Goal: Transaction & Acquisition: Book appointment/travel/reservation

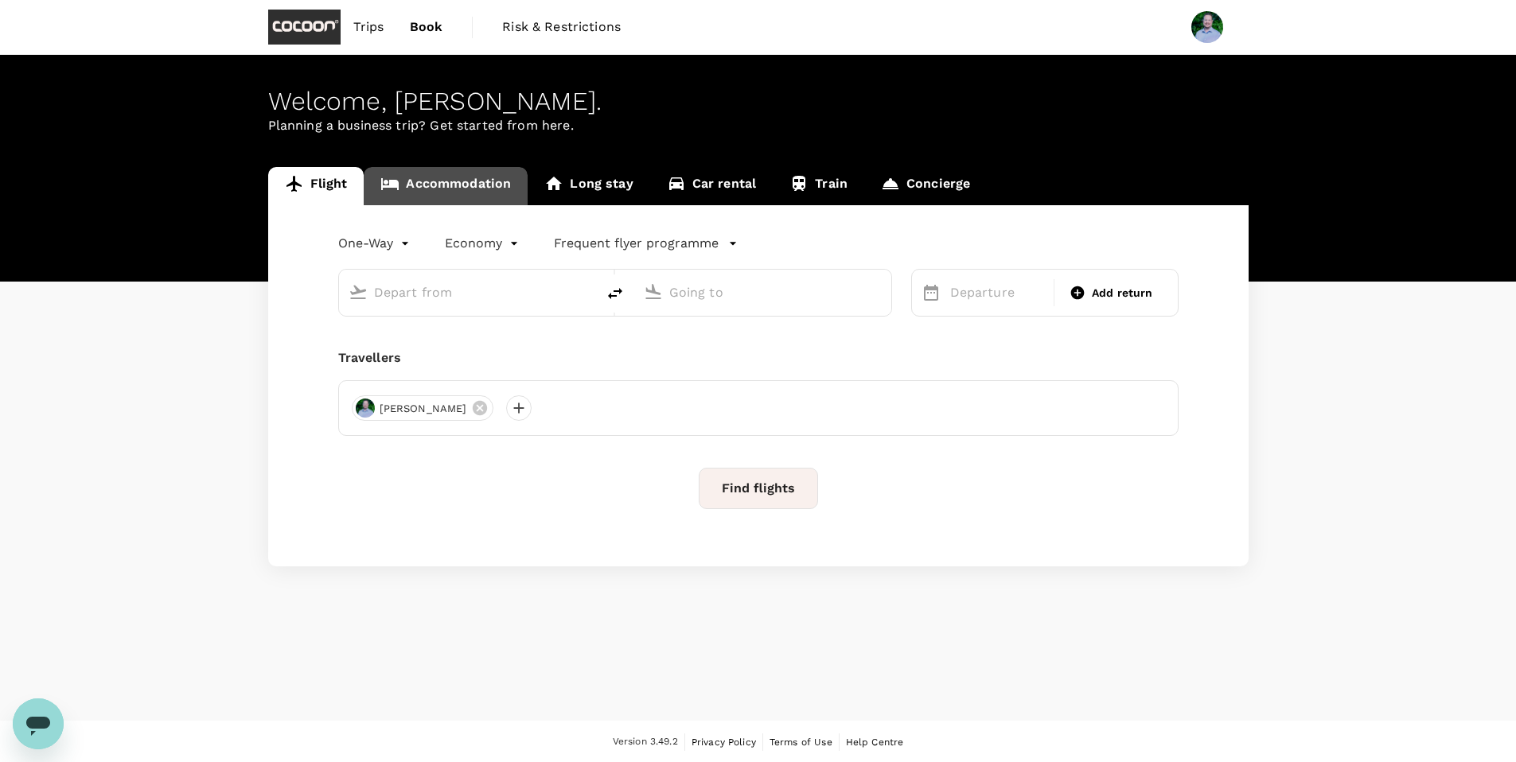
click at [438, 189] on link "Accommodation" at bounding box center [446, 186] width 164 height 38
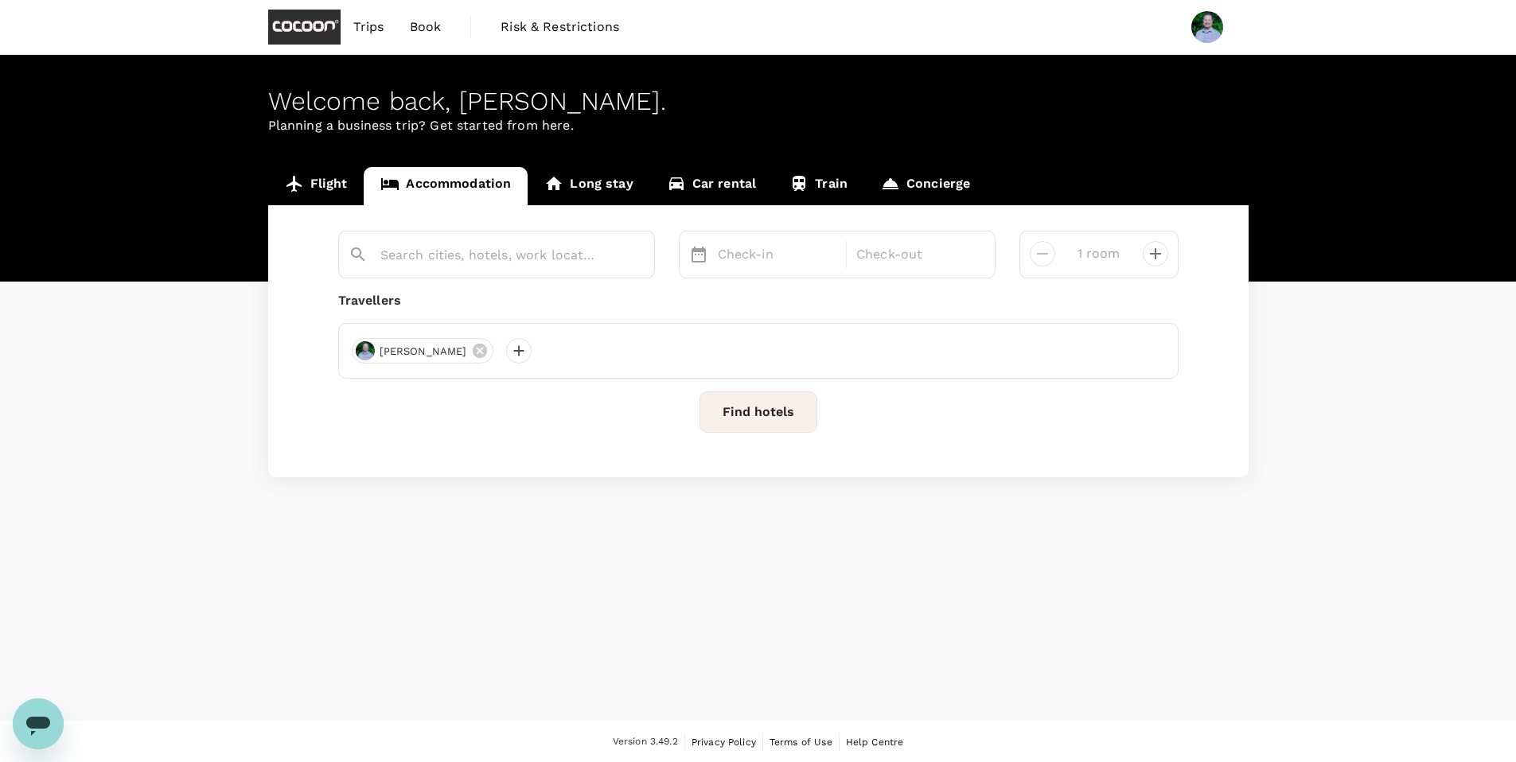
click at [335, 185] on link "Flight" at bounding box center [316, 186] width 96 height 38
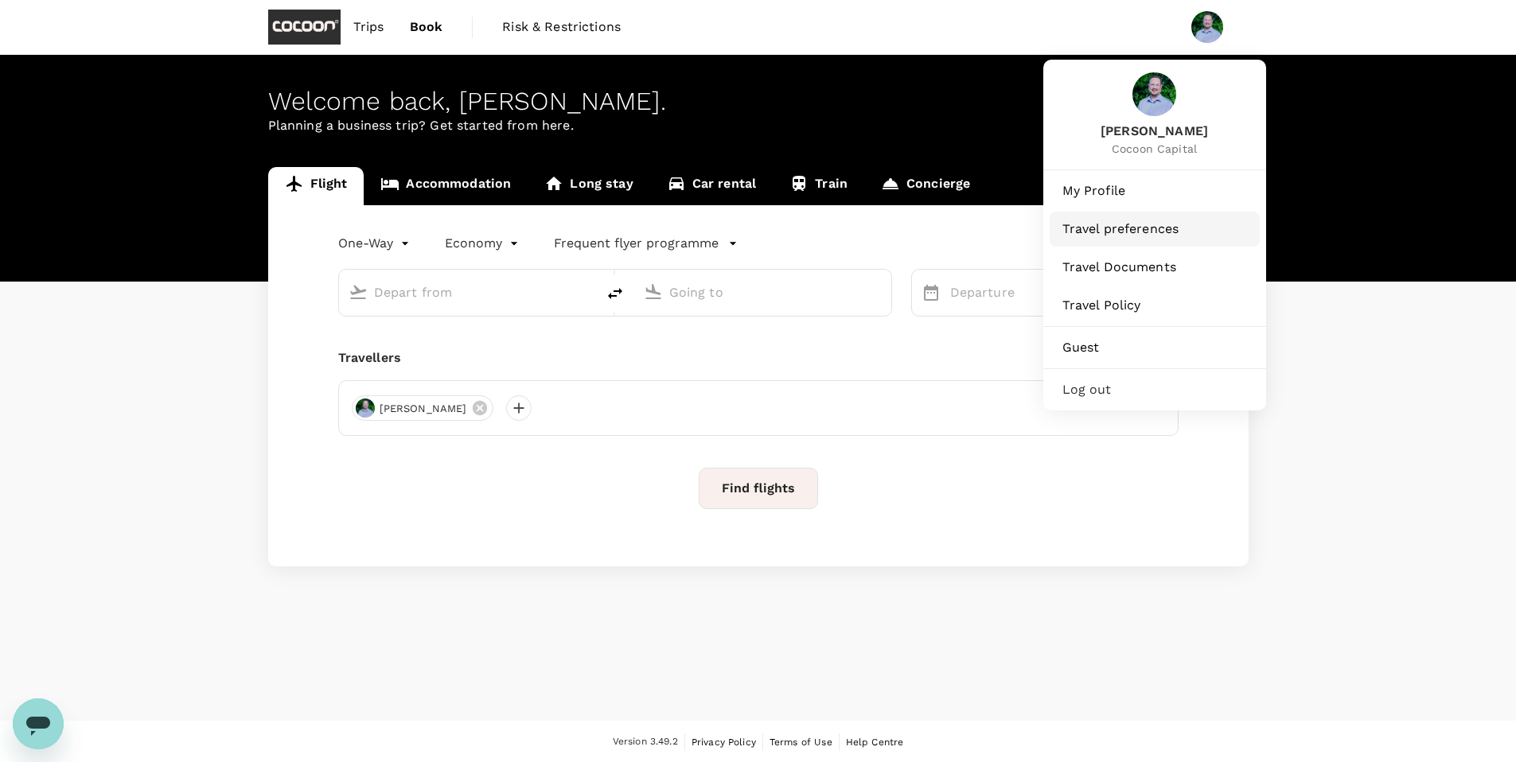
click at [1094, 220] on span "Travel preferences" at bounding box center [1154, 229] width 185 height 19
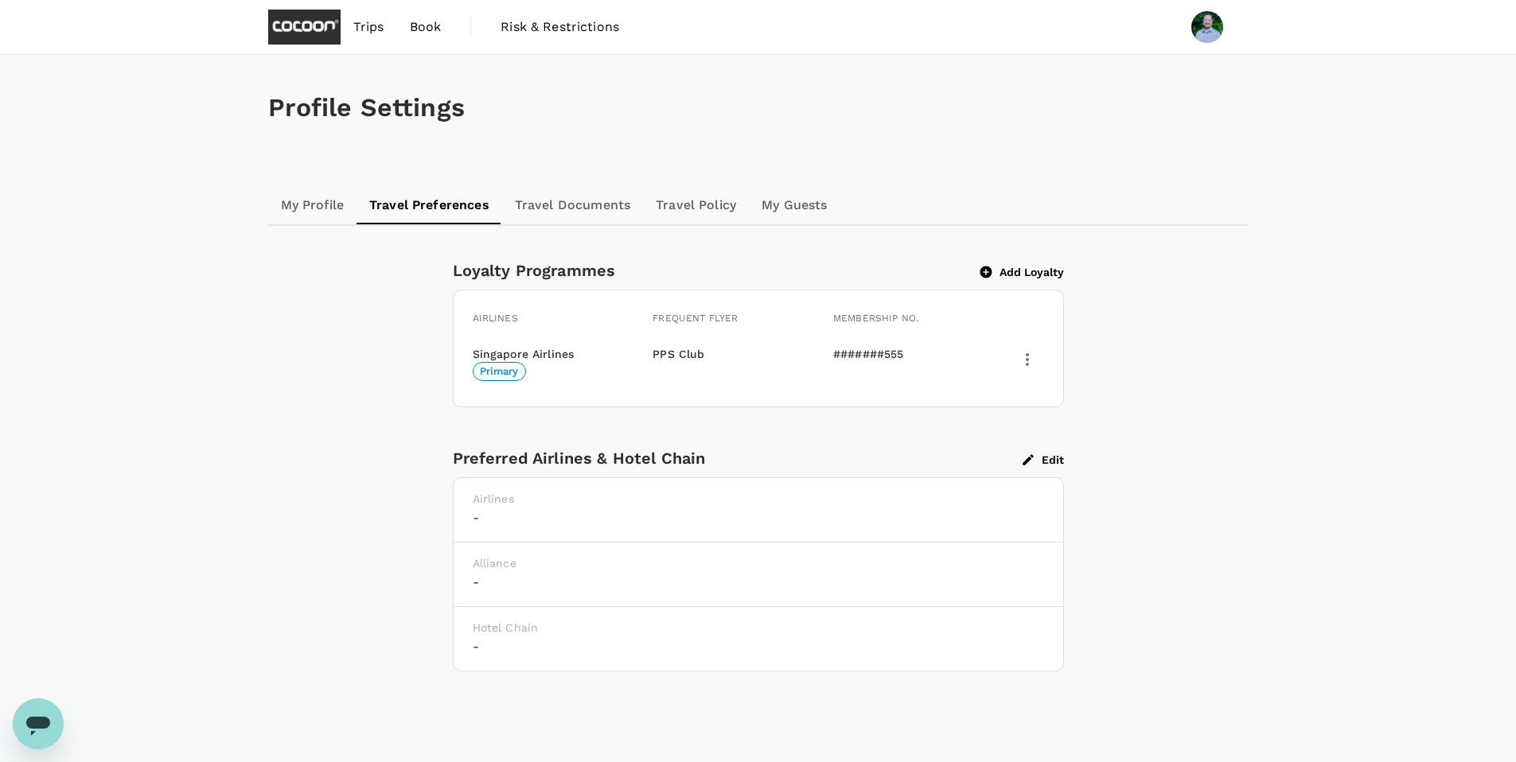
click at [1043, 269] on button "Add Loyalty" at bounding box center [1022, 272] width 84 height 14
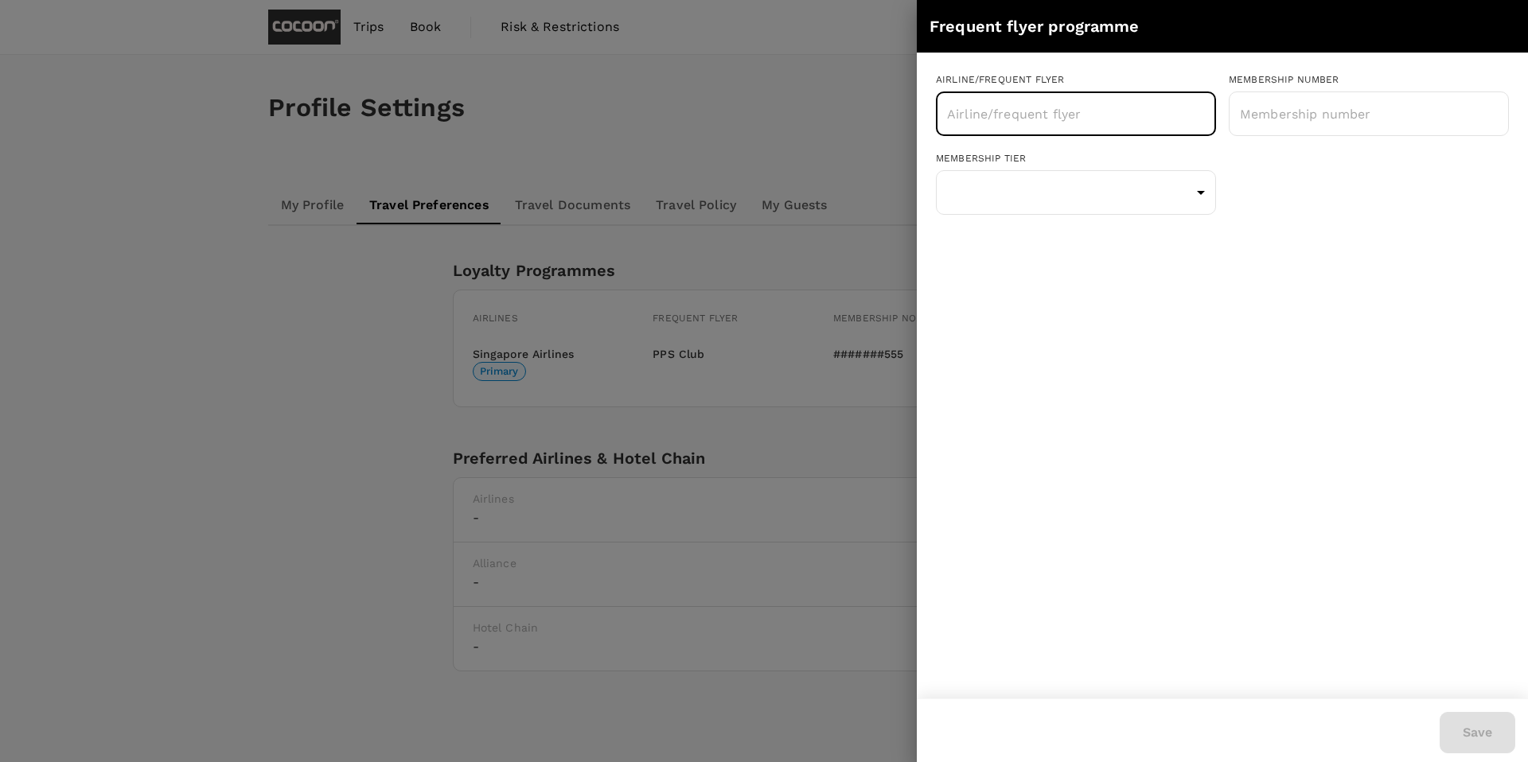
click at [1104, 121] on input "text" at bounding box center [1064, 114] width 242 height 30
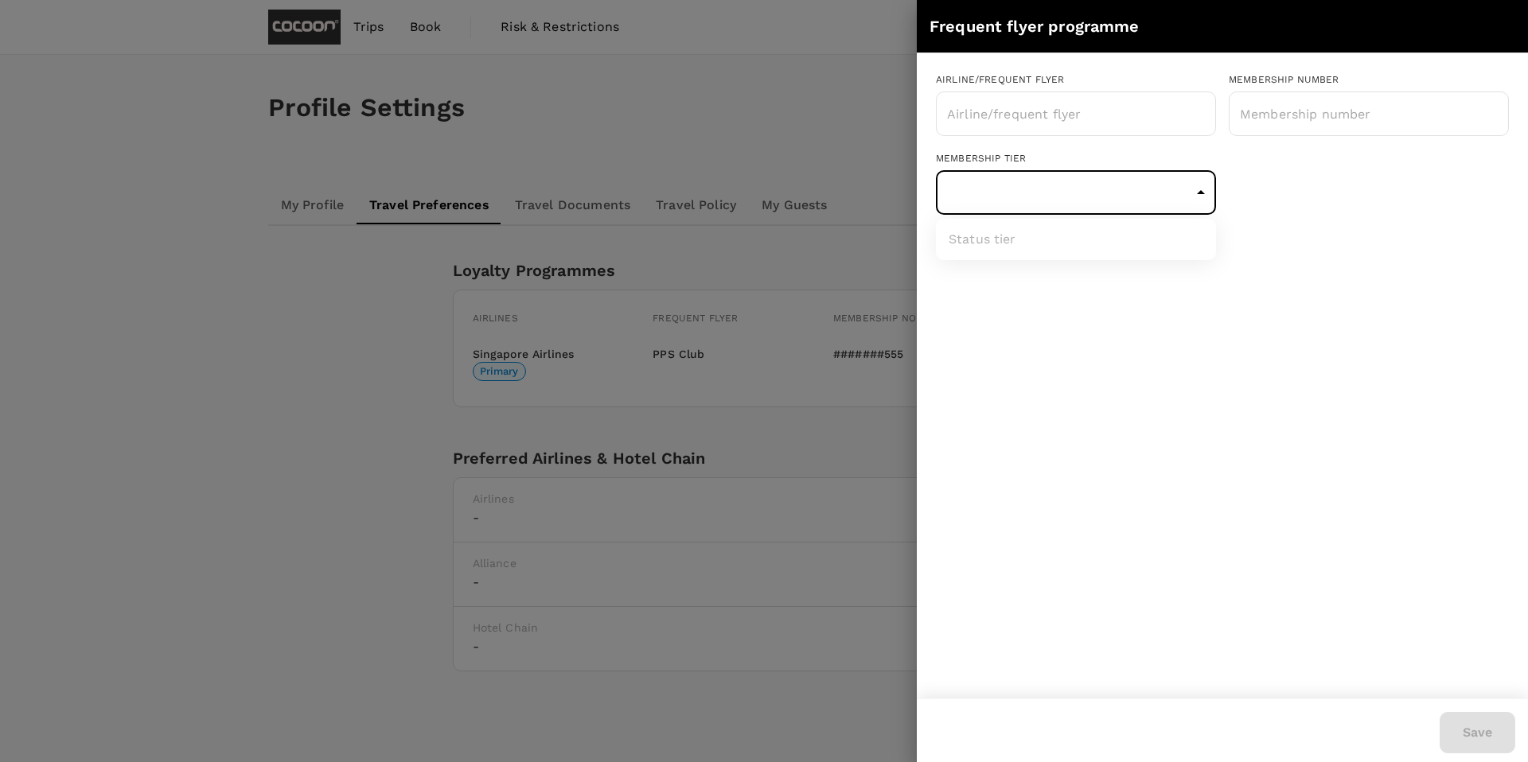
click at [1198, 192] on body "Trips Book Risk & Restrictions Profile Settings My Profile Travel Preferences T…" at bounding box center [764, 429] width 1528 height 858
click at [1198, 192] on div at bounding box center [764, 381] width 1528 height 762
click at [1076, 113] on input "text" at bounding box center [1064, 114] width 242 height 30
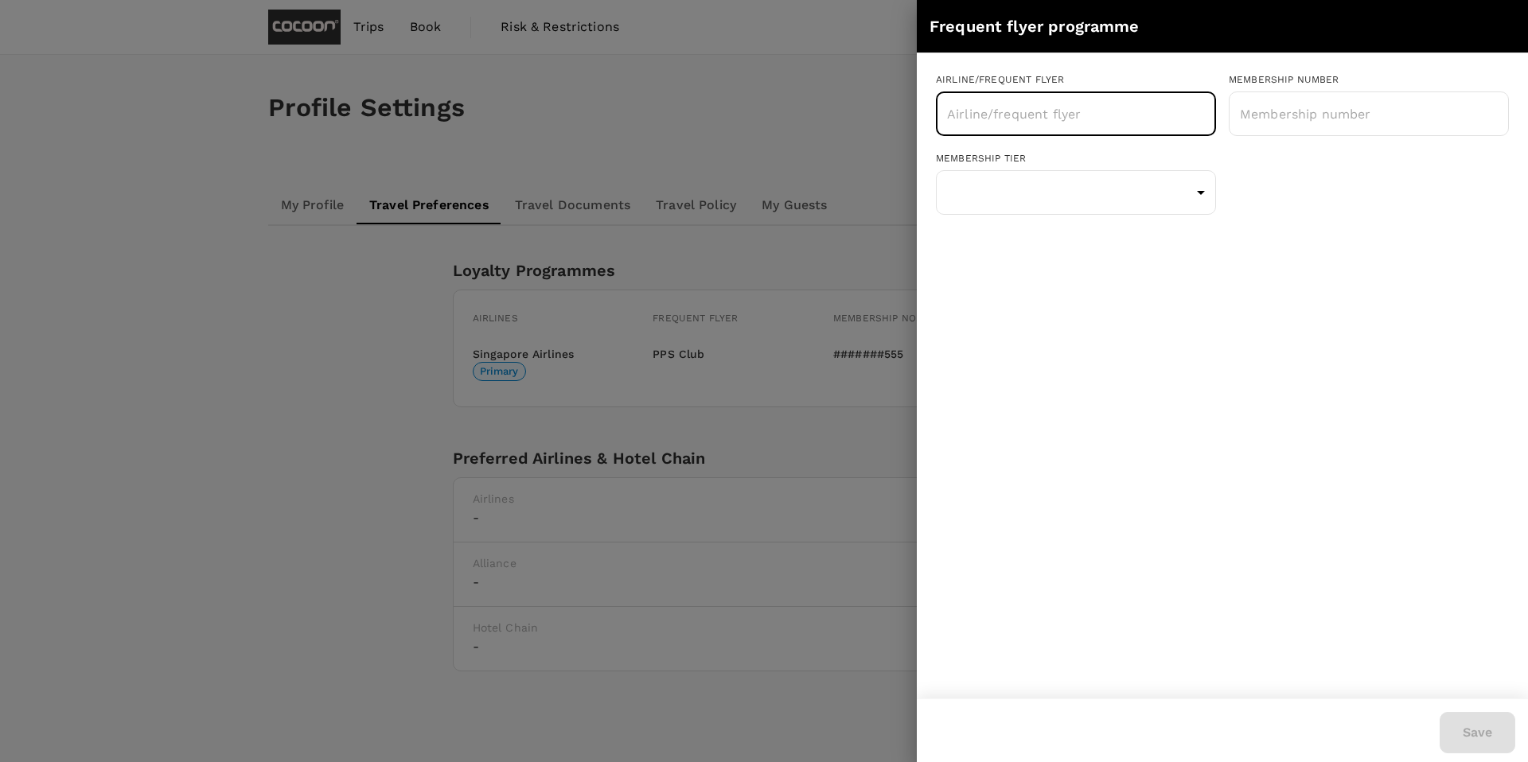
click at [820, 96] on div at bounding box center [764, 381] width 1528 height 762
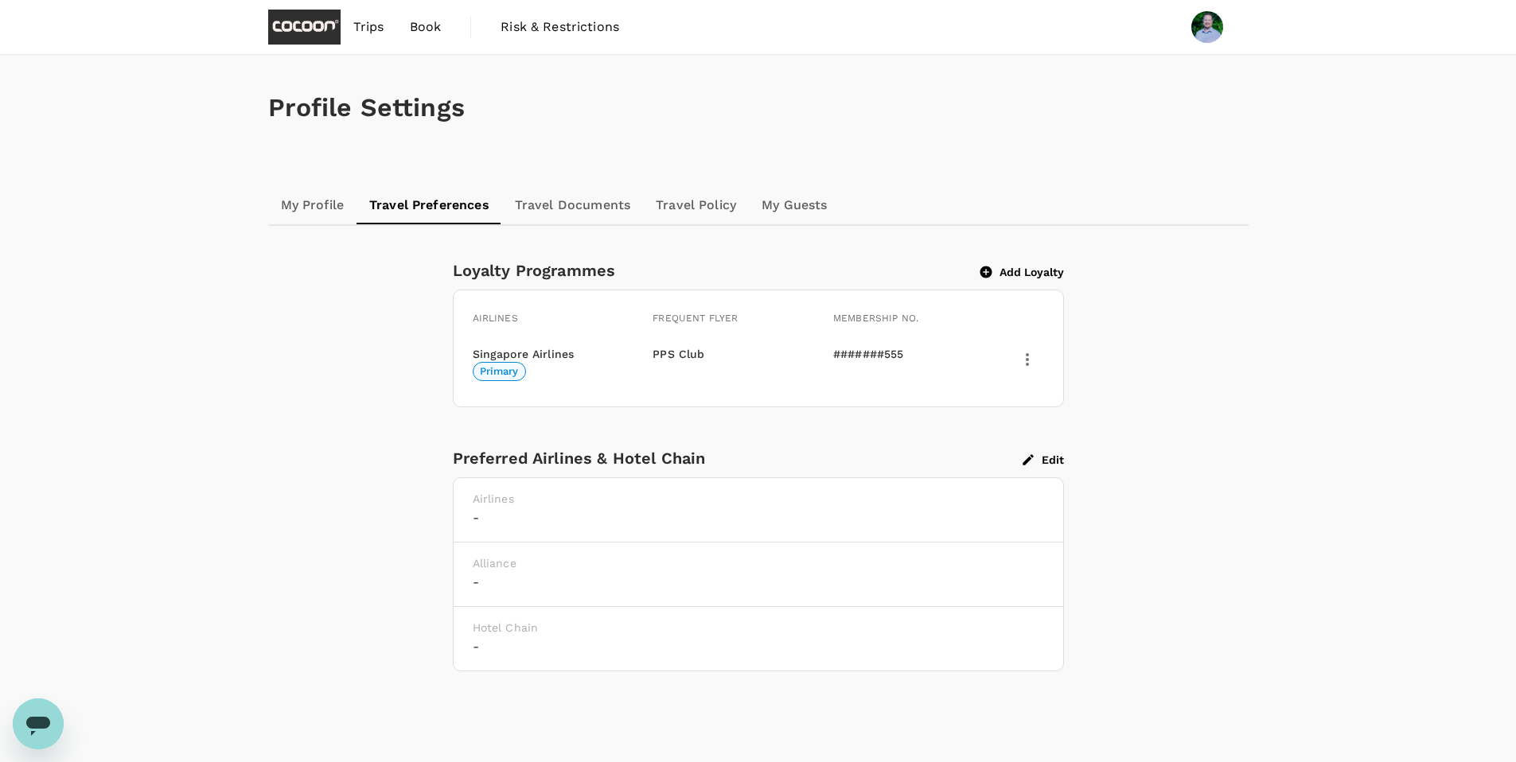
click at [1007, 274] on button "Add Loyalty" at bounding box center [1022, 272] width 84 height 14
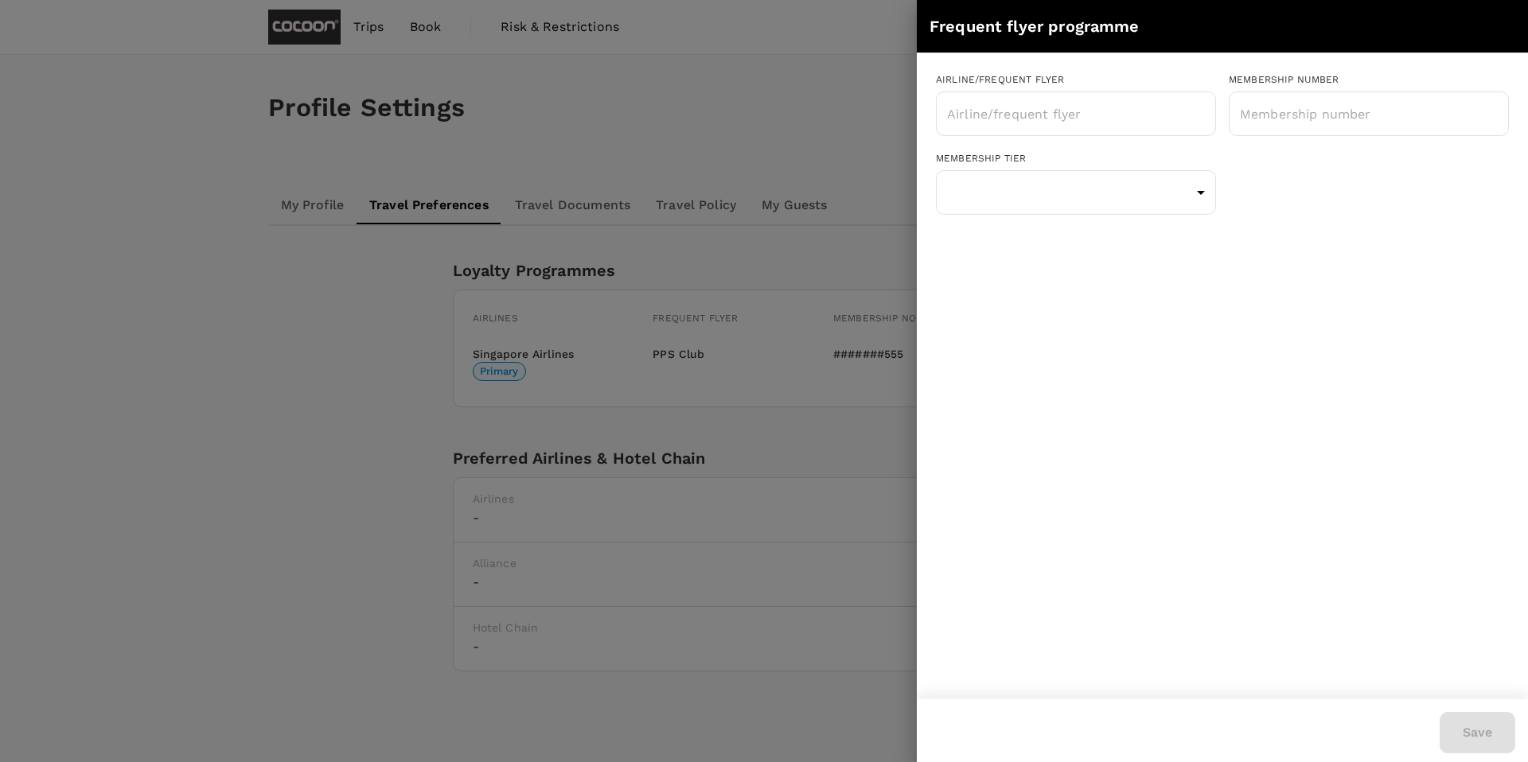
click at [894, 86] on div at bounding box center [764, 381] width 1528 height 762
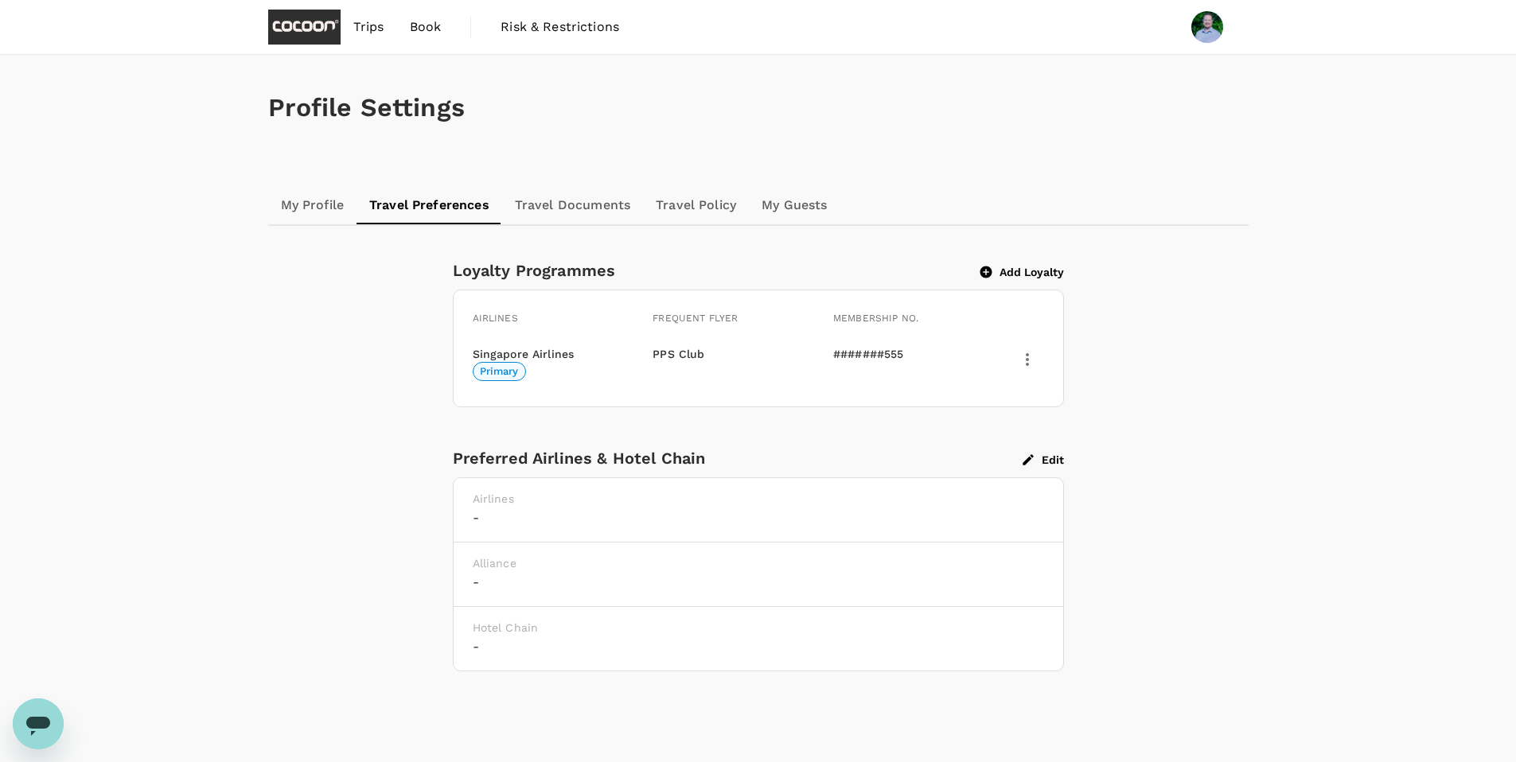
click at [532, 630] on p "Hotel Chain" at bounding box center [758, 628] width 571 height 16
click at [1026, 273] on button "Add Loyalty" at bounding box center [1022, 272] width 84 height 14
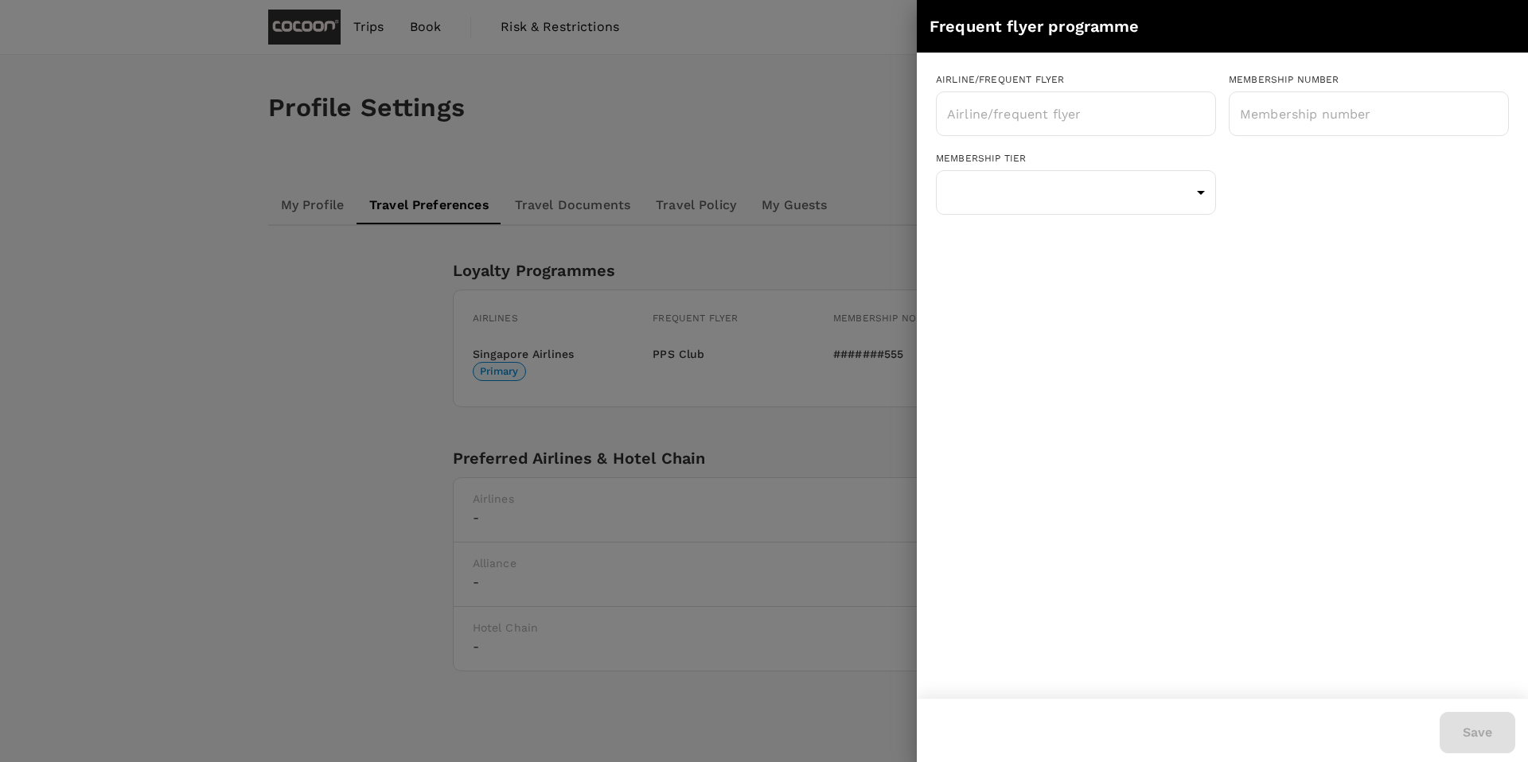
click at [860, 101] on div at bounding box center [764, 381] width 1528 height 762
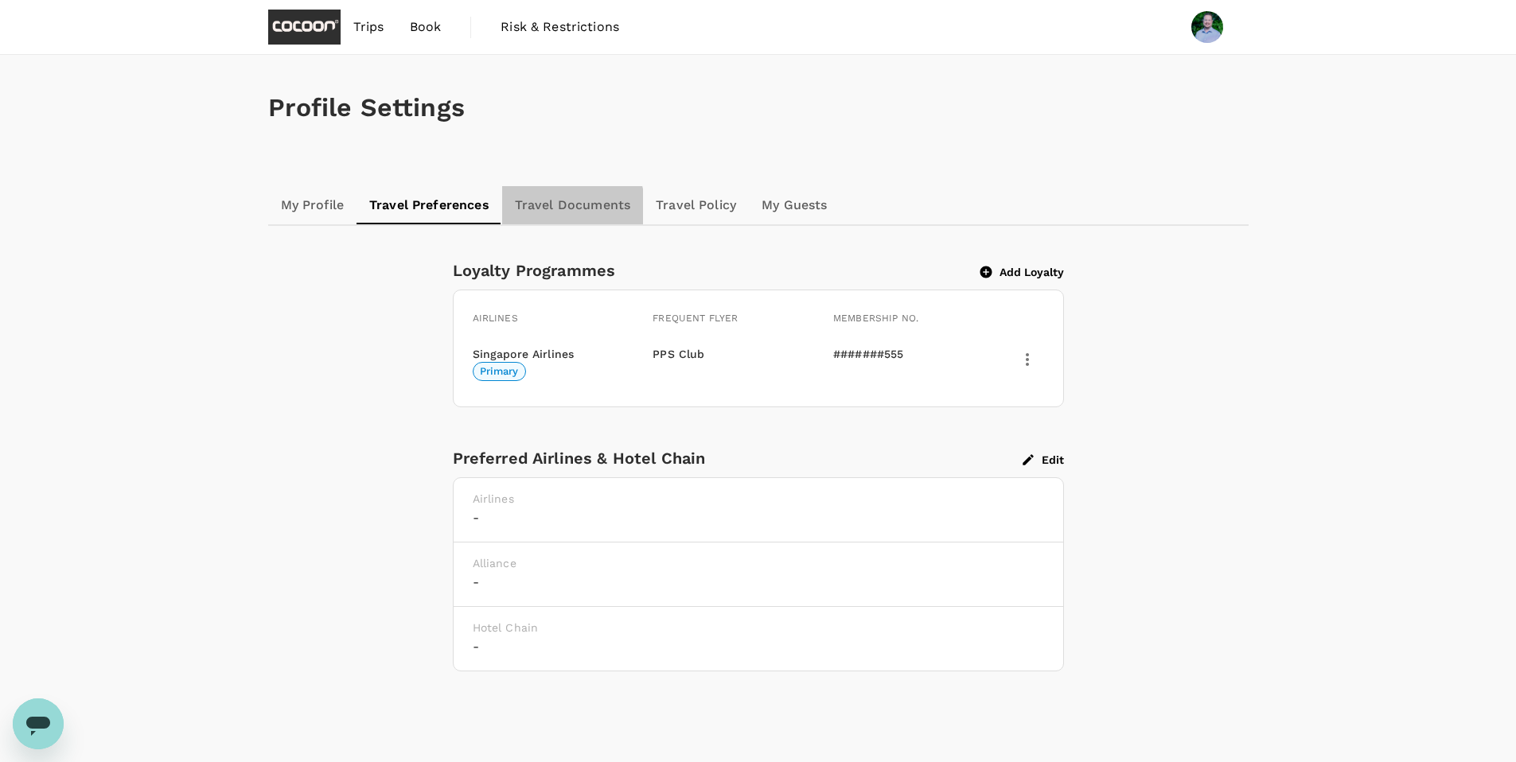
click at [555, 209] on link "Travel Documents" at bounding box center [572, 205] width 141 height 38
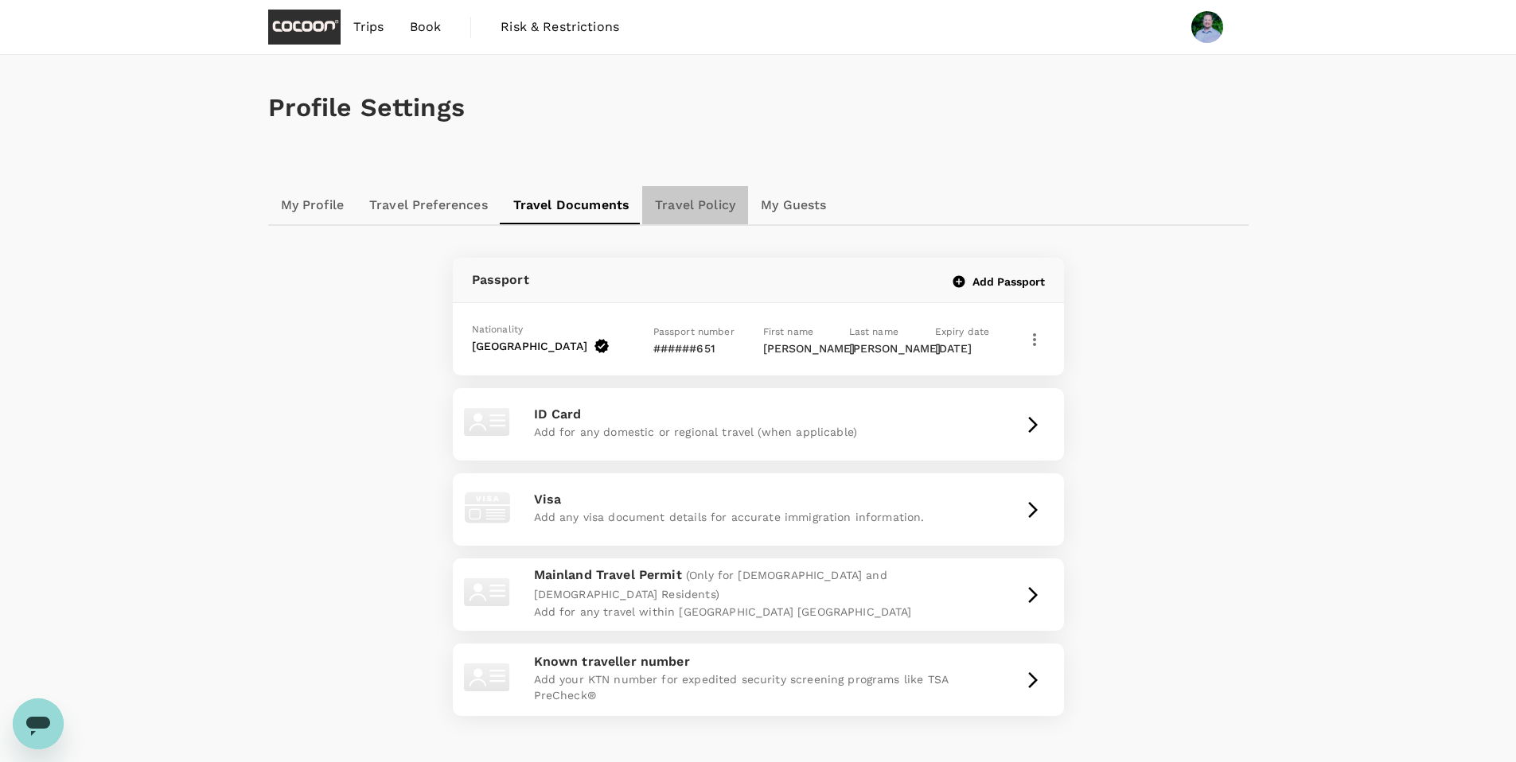
click at [693, 208] on link "Travel Policy" at bounding box center [695, 205] width 106 height 38
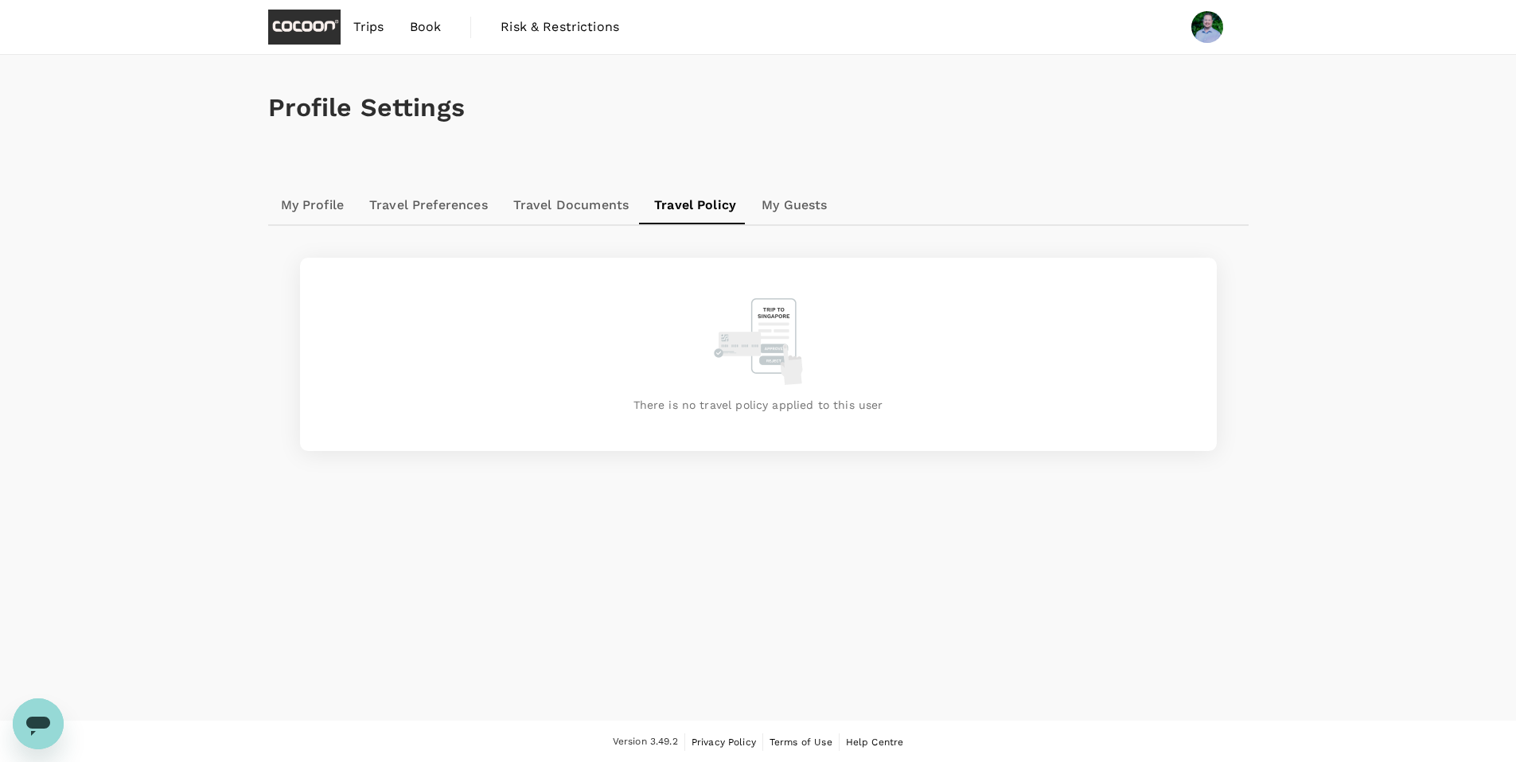
click at [805, 208] on link "My Guests" at bounding box center [794, 205] width 91 height 38
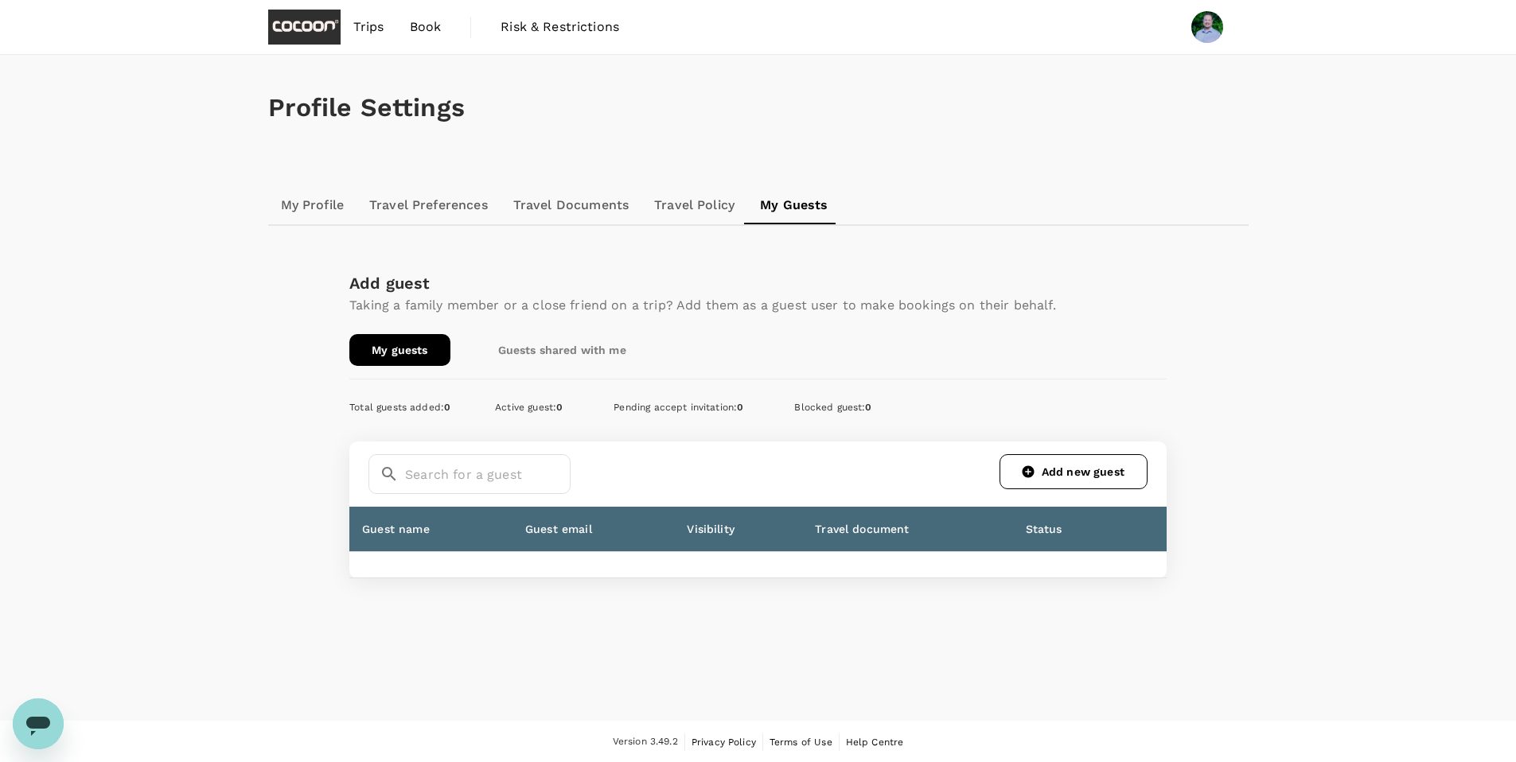
click at [448, 206] on link "Travel Preferences" at bounding box center [428, 205] width 144 height 38
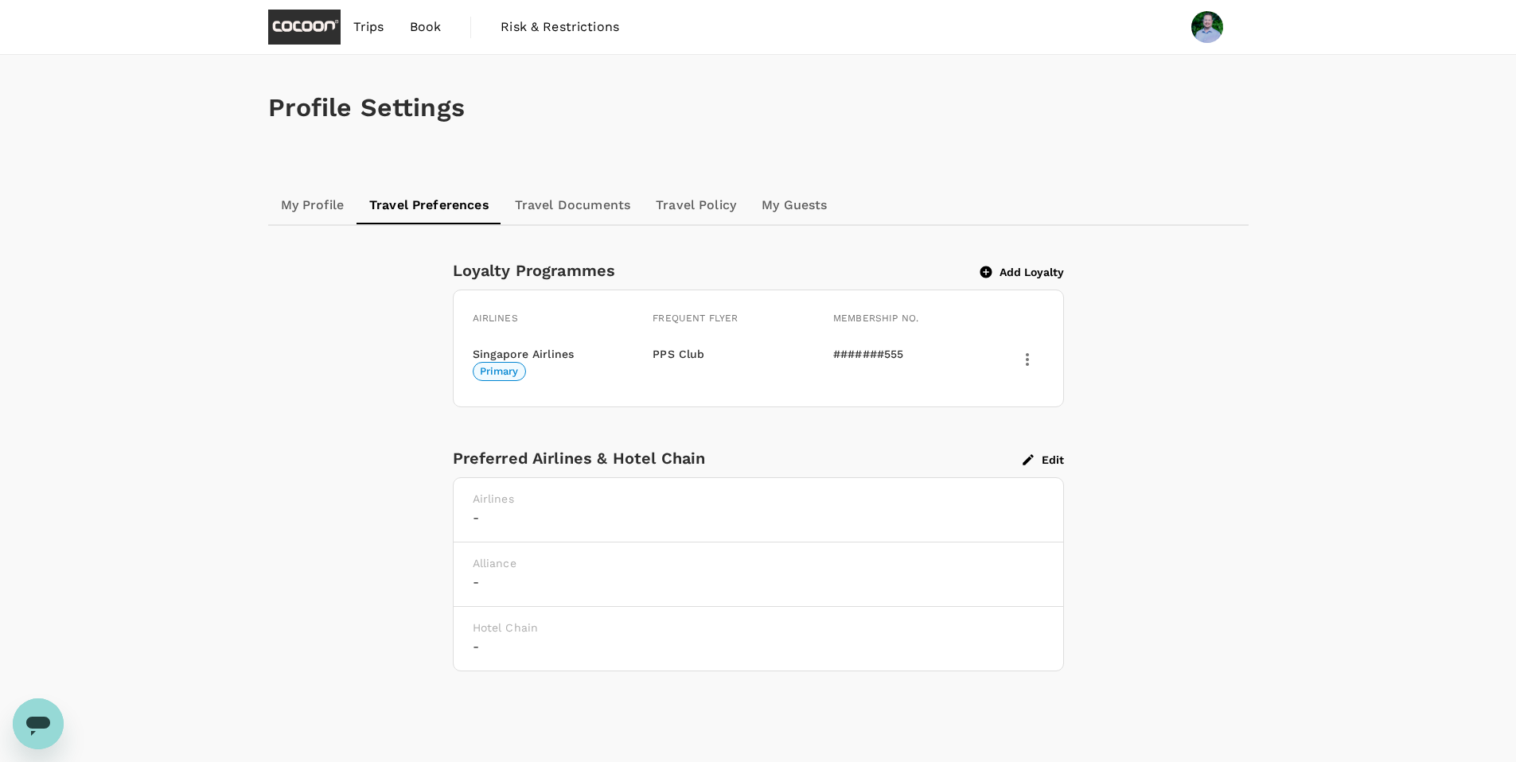
click at [285, 211] on link "My Profile" at bounding box center [312, 205] width 89 height 38
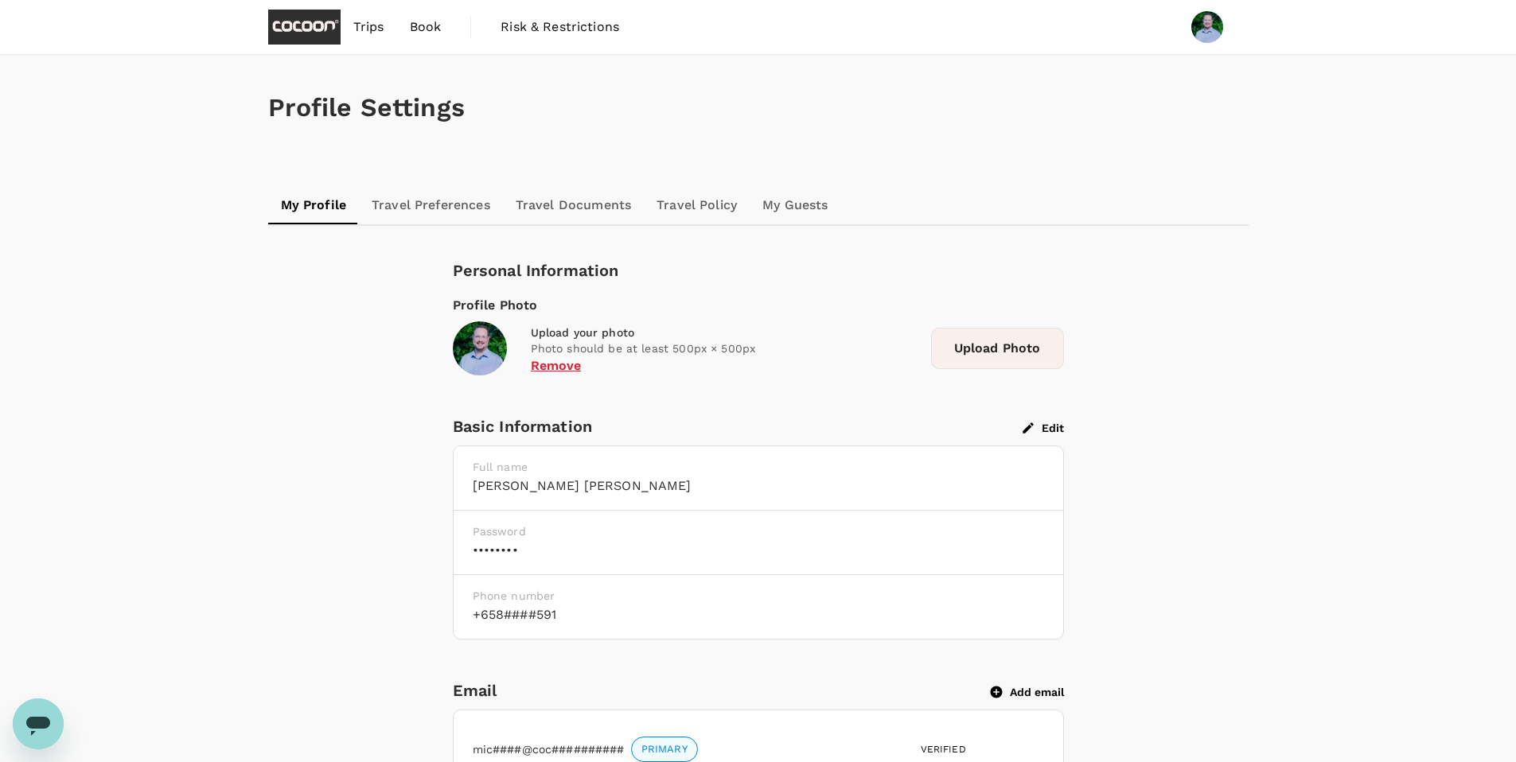
click at [435, 26] on span "Book" at bounding box center [426, 27] width 32 height 19
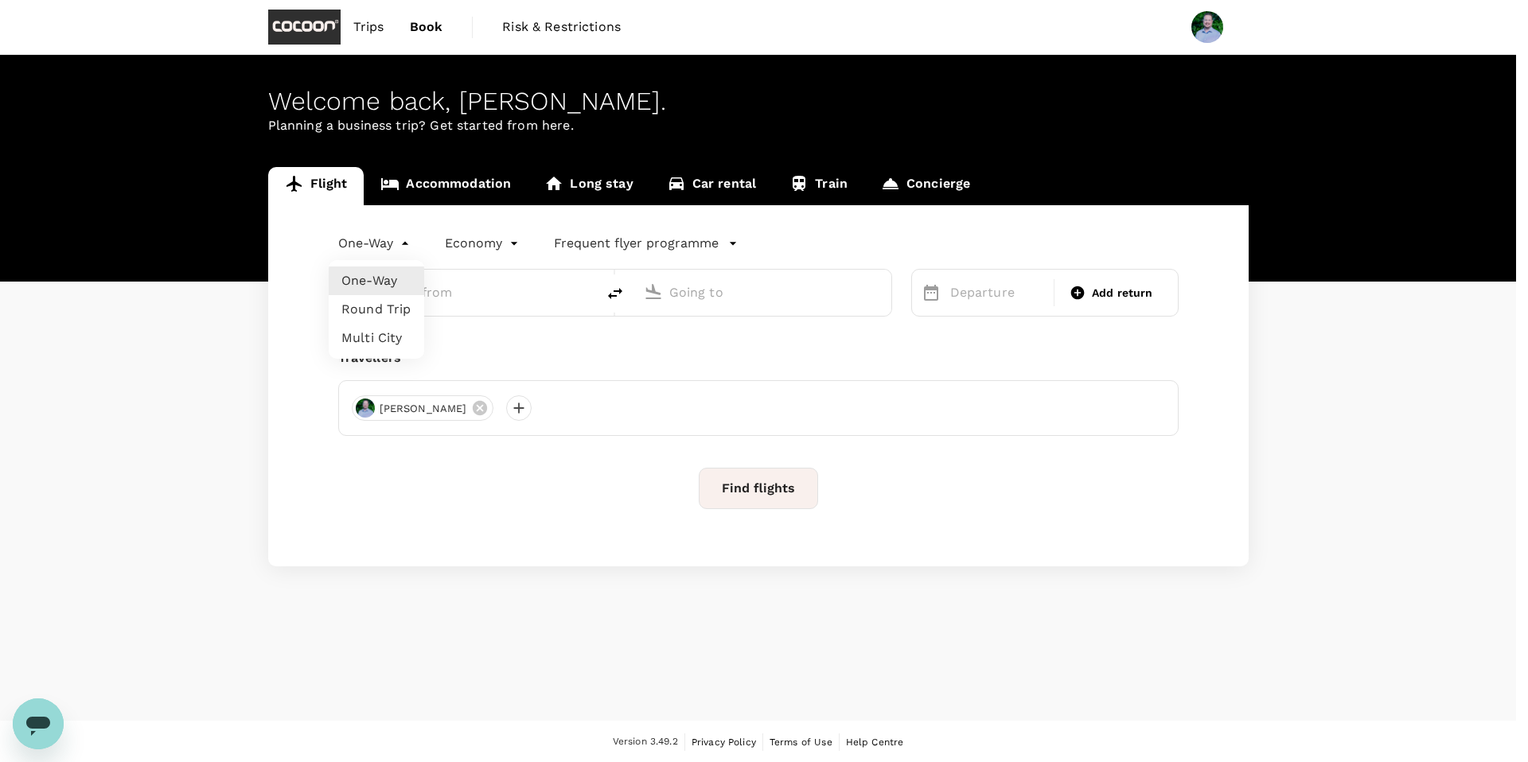
click at [404, 243] on body "Trips Book Risk & Restrictions Welcome back , [PERSON_NAME] . Planning a busine…" at bounding box center [764, 382] width 1528 height 764
click at [394, 302] on li "Round Trip" at bounding box center [376, 309] width 95 height 29
type input "roundtrip"
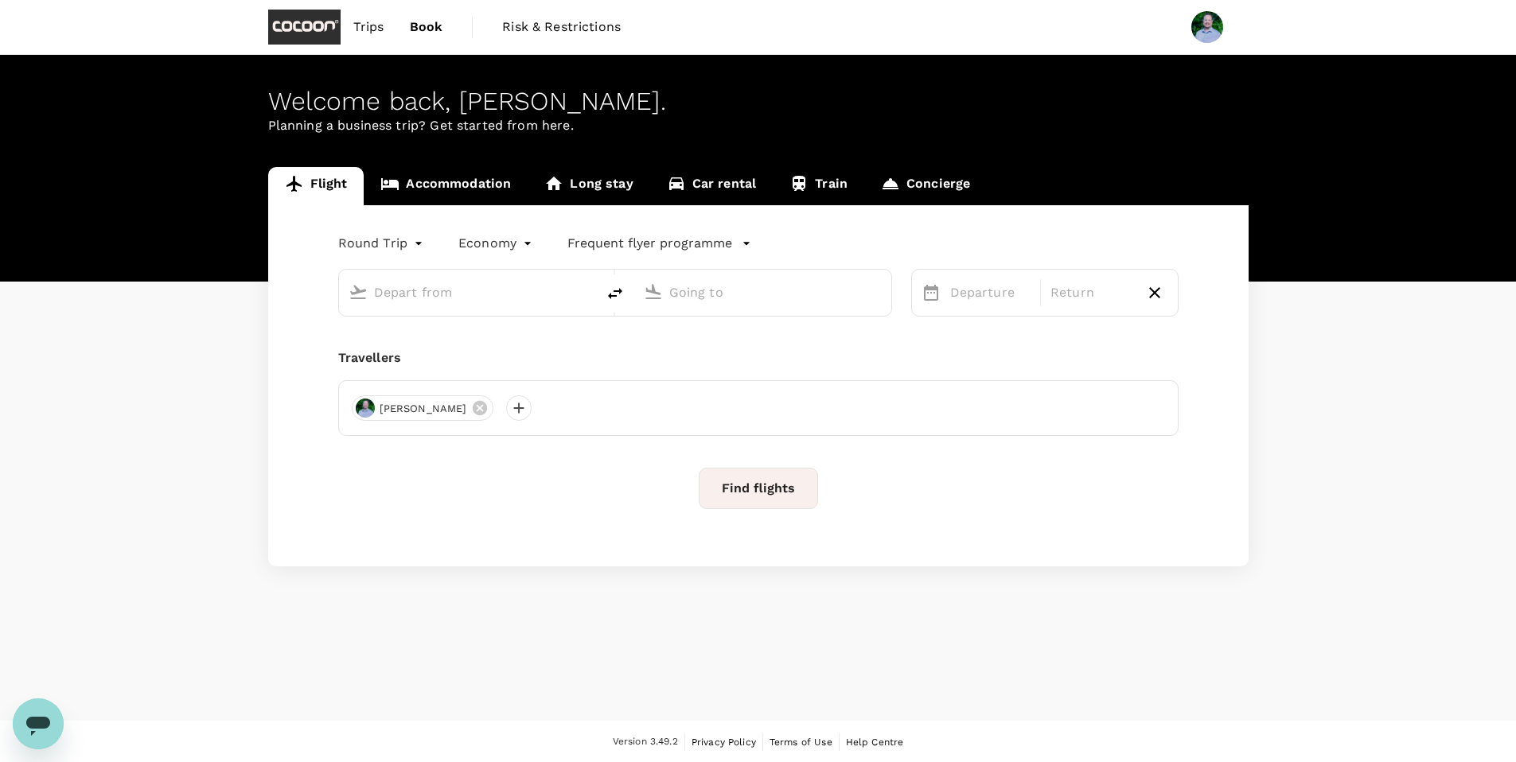
click at [415, 296] on input "text" at bounding box center [468, 292] width 189 height 25
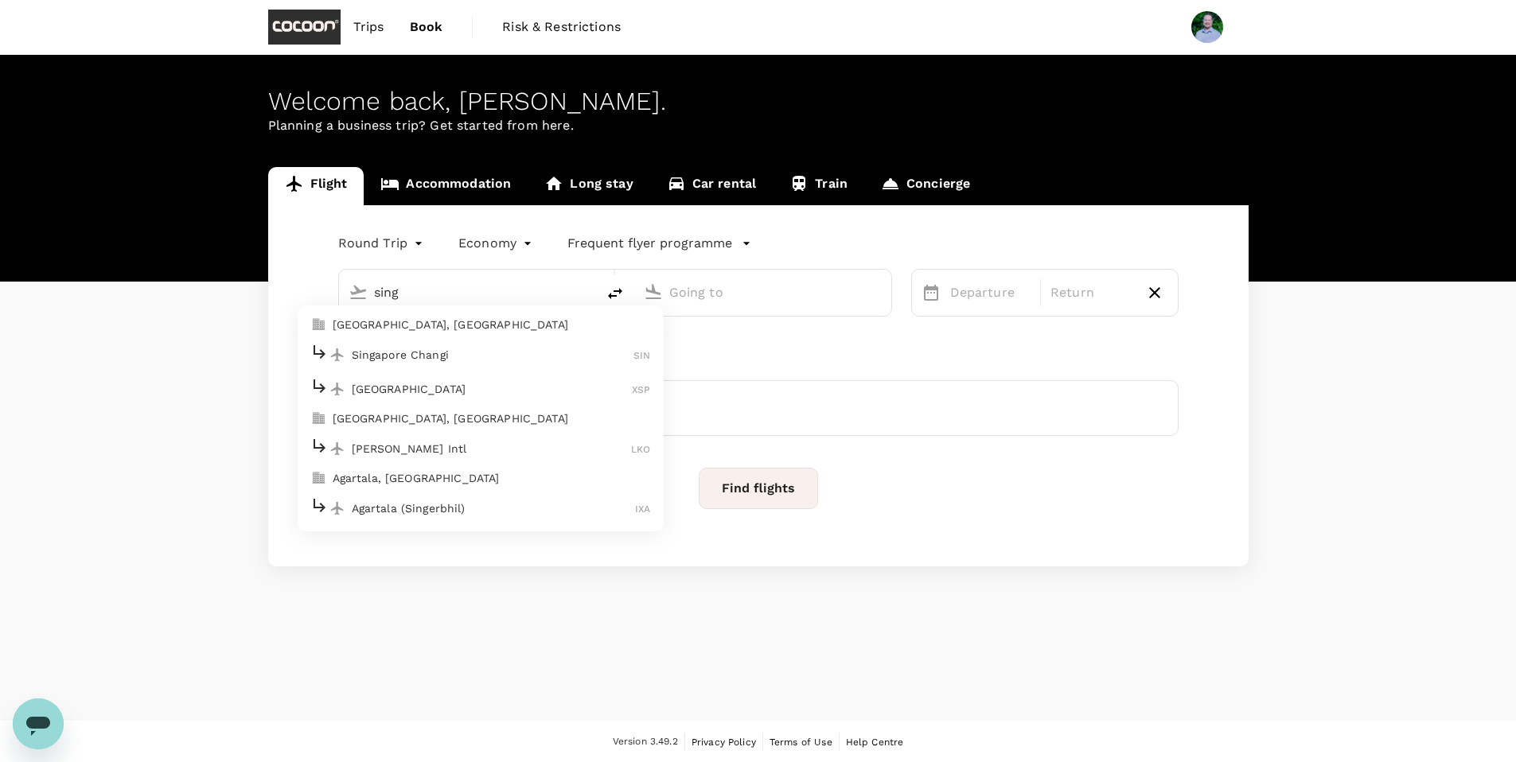
click at [404, 363] on div "Singapore Changi SIN" at bounding box center [480, 354] width 341 height 25
type input "Singapore Changi (SIN)"
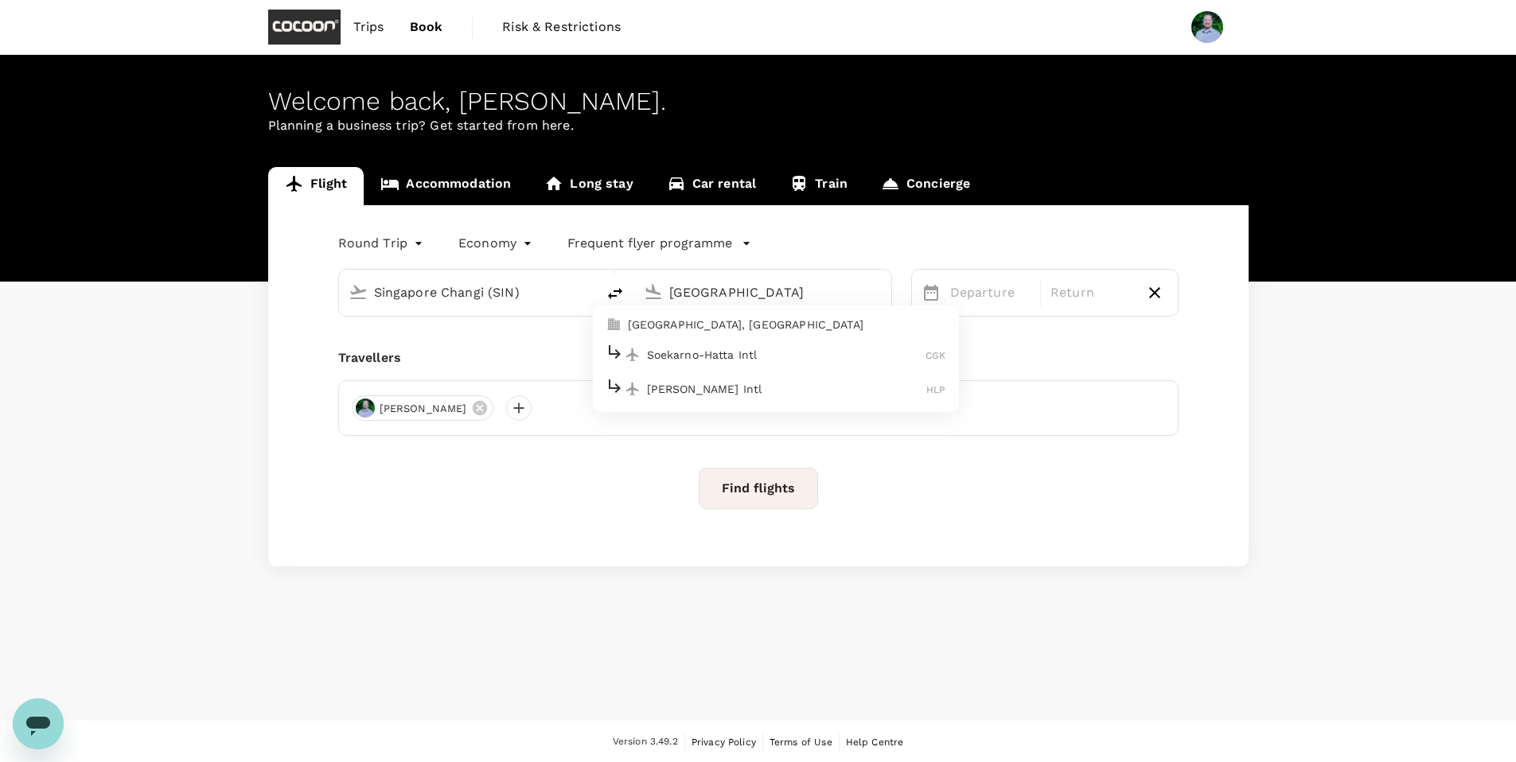
click at [734, 357] on p "Soekarno-Hatta Intl" at bounding box center [786, 355] width 279 height 16
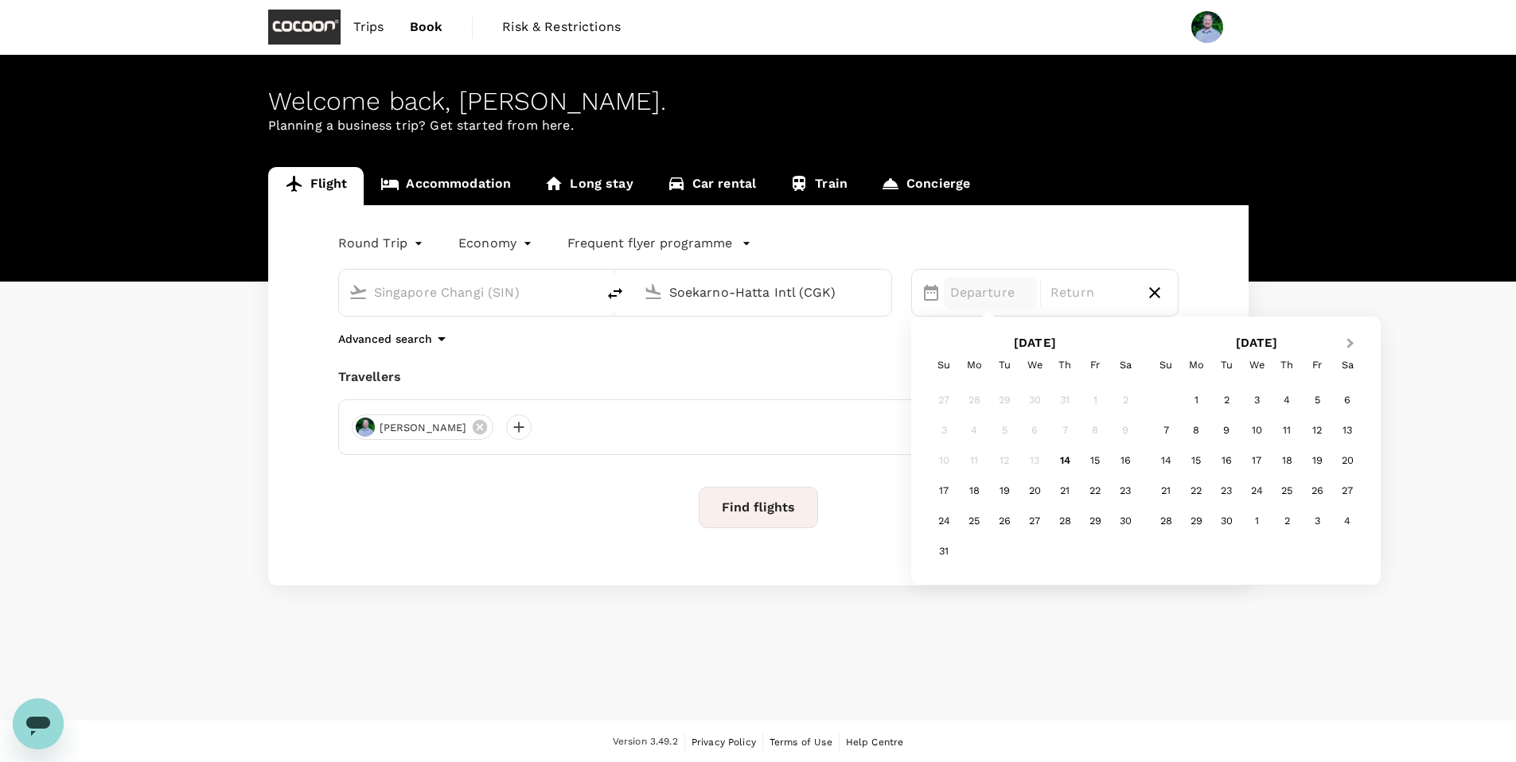
type input "Soekarno-Hatta Intl (CGK)"
click at [1350, 345] on span "Next Month" at bounding box center [1350, 344] width 0 height 18
click at [1221, 486] on div "21" at bounding box center [1226, 491] width 30 height 30
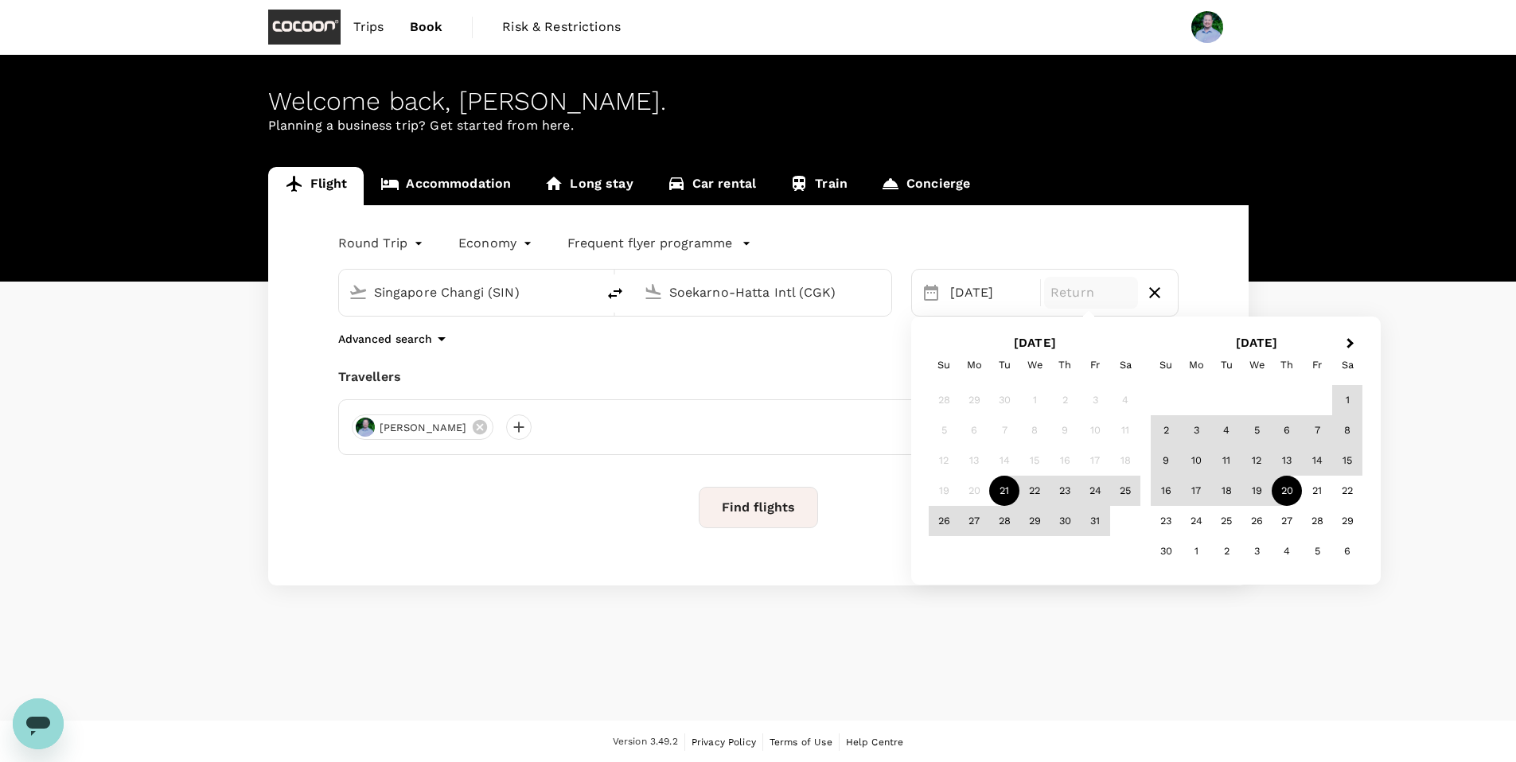
click at [1279, 493] on div "20" at bounding box center [1286, 491] width 30 height 30
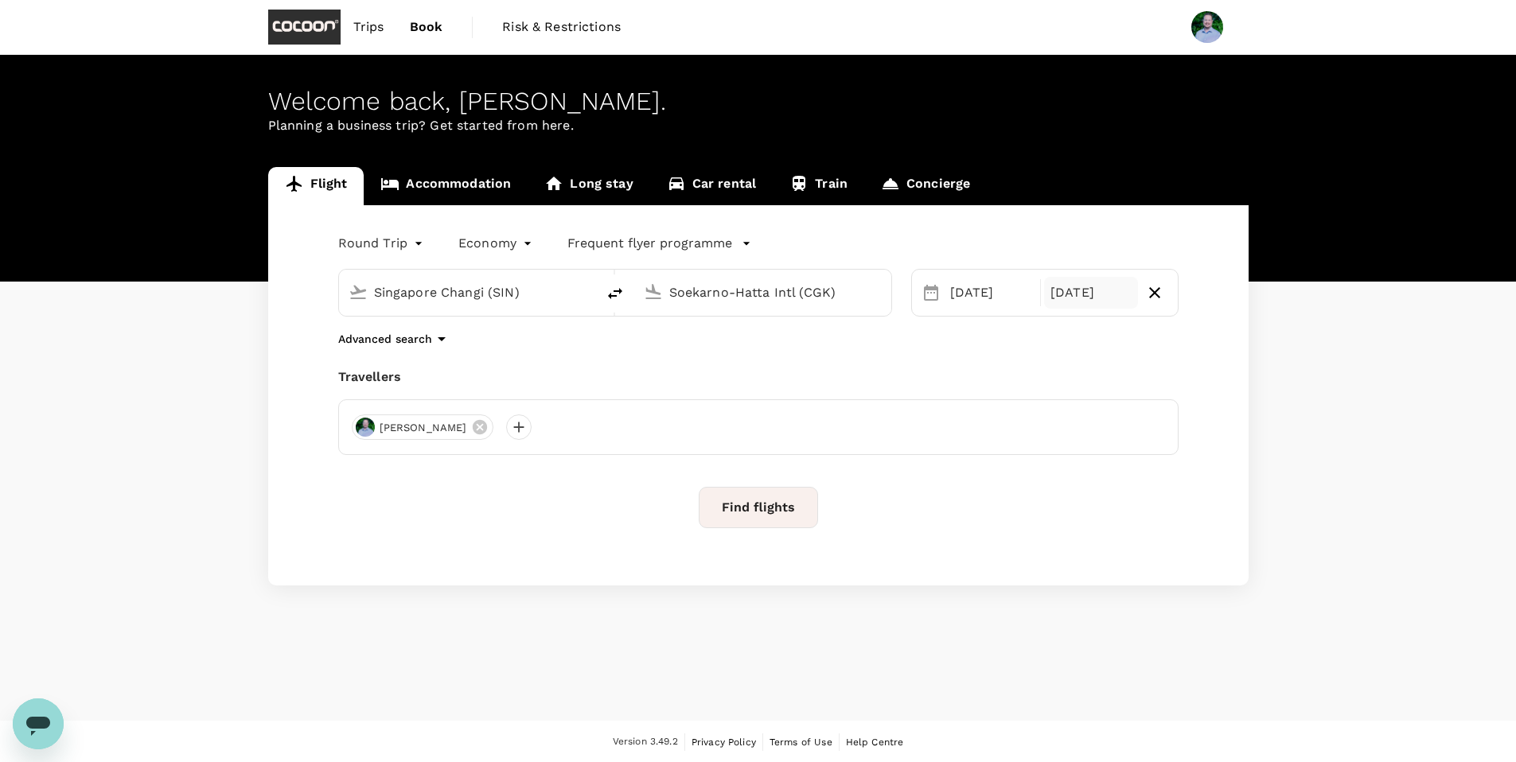
click at [1084, 295] on div "[DATE]" at bounding box center [1091, 293] width 94 height 32
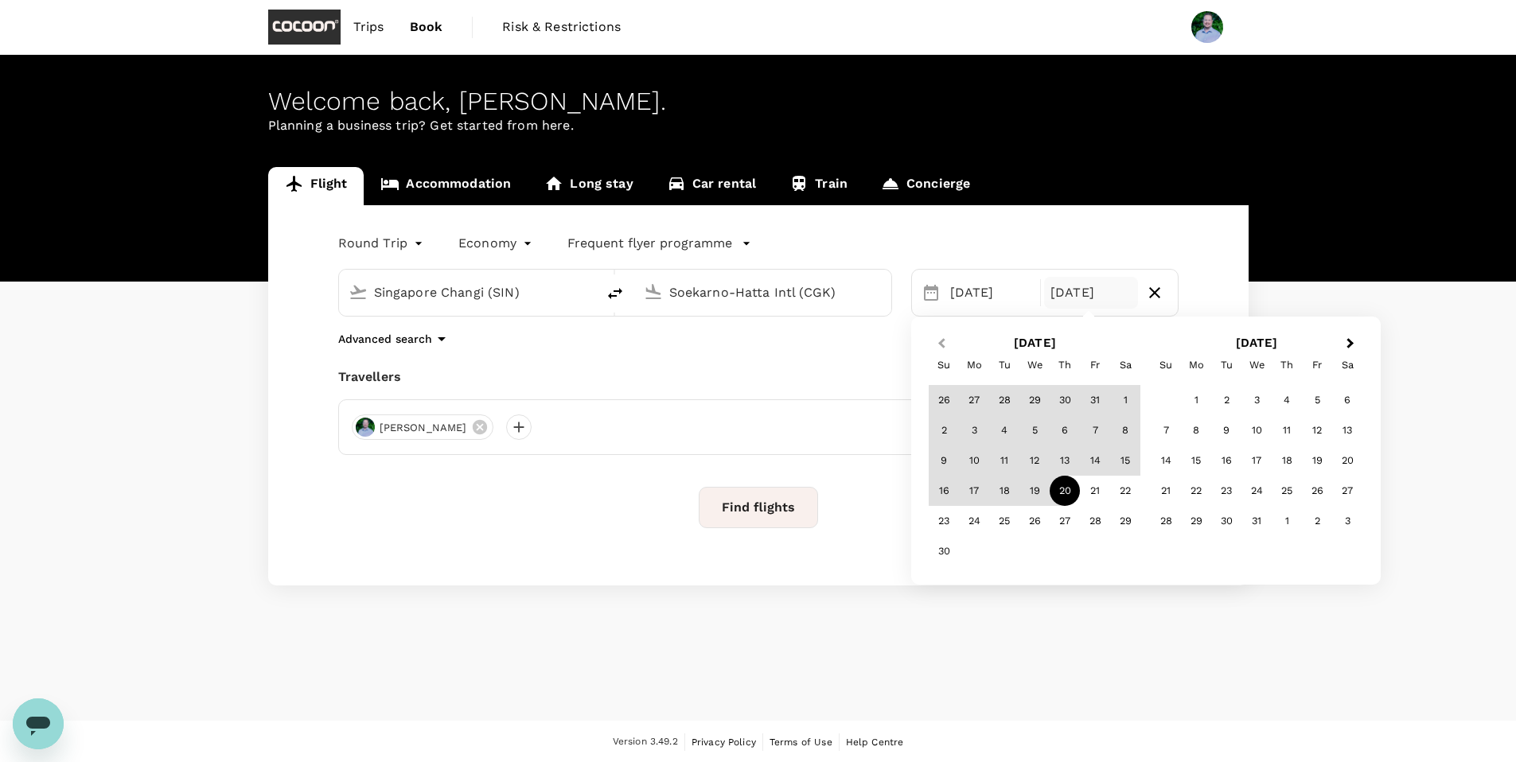
click at [941, 343] on span "Previous Month" at bounding box center [941, 344] width 0 height 18
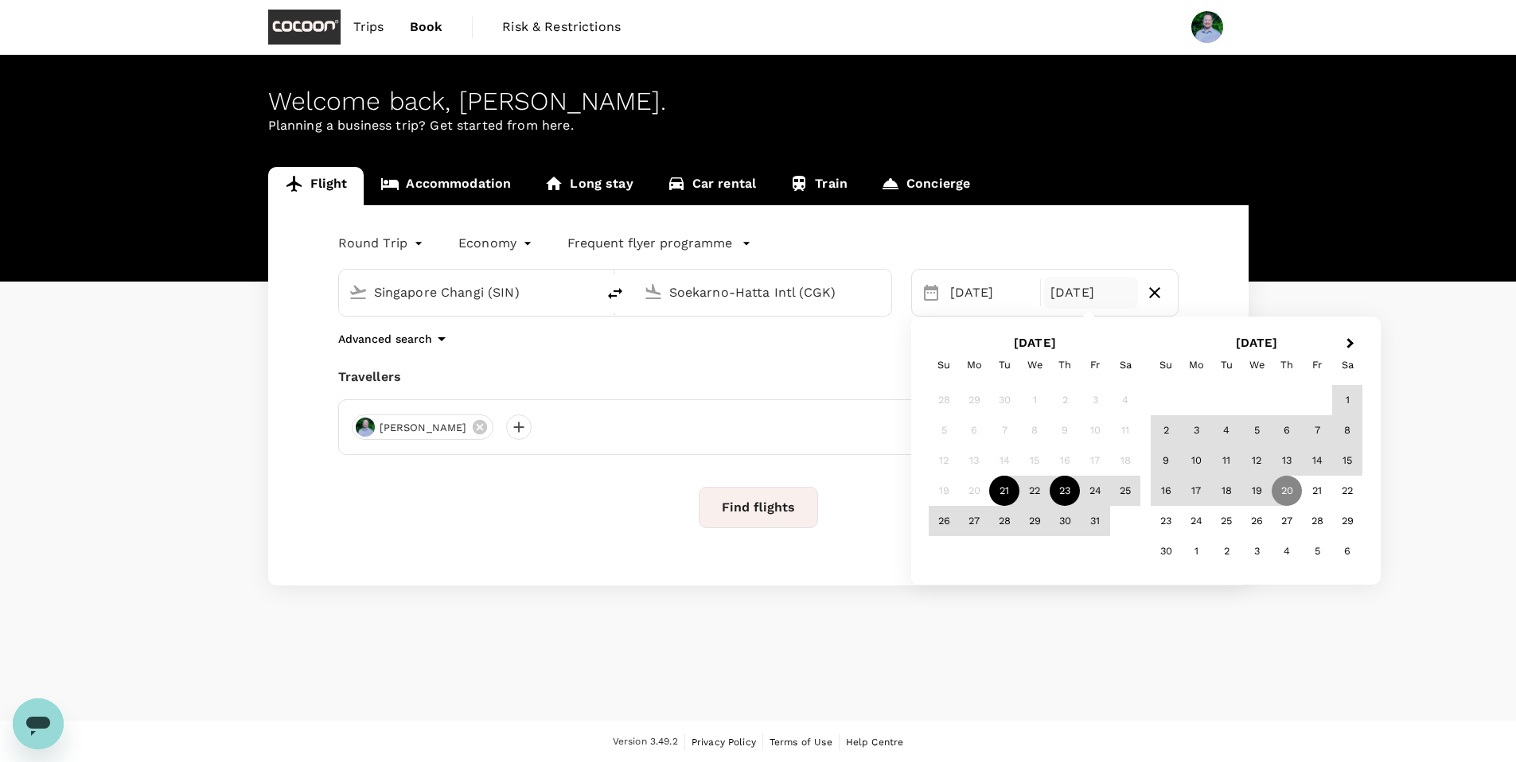
click at [1069, 492] on div "23" at bounding box center [1064, 491] width 30 height 30
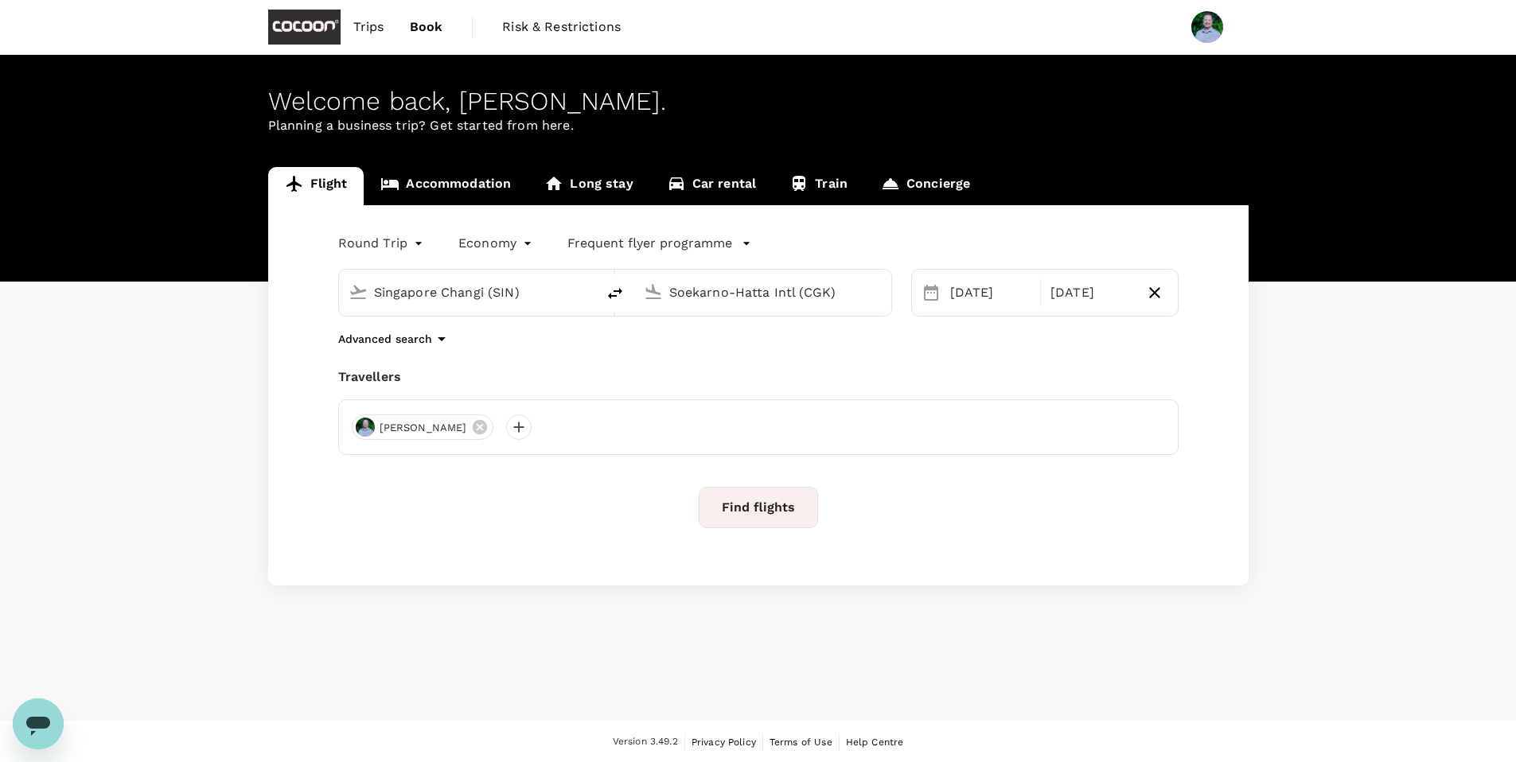
click at [739, 243] on icon "button" at bounding box center [746, 244] width 16 height 16
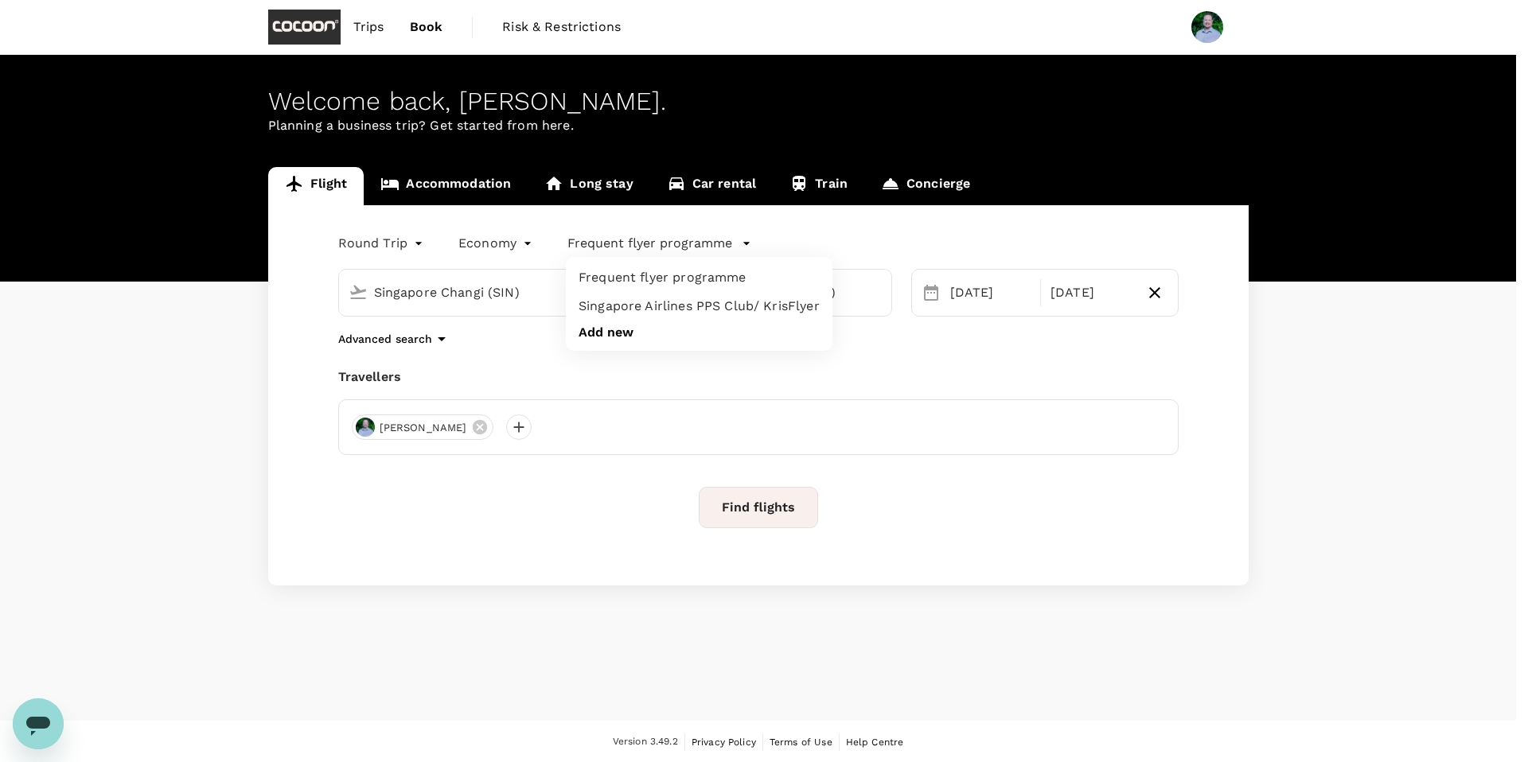
click at [739, 243] on div at bounding box center [764, 381] width 1528 height 762
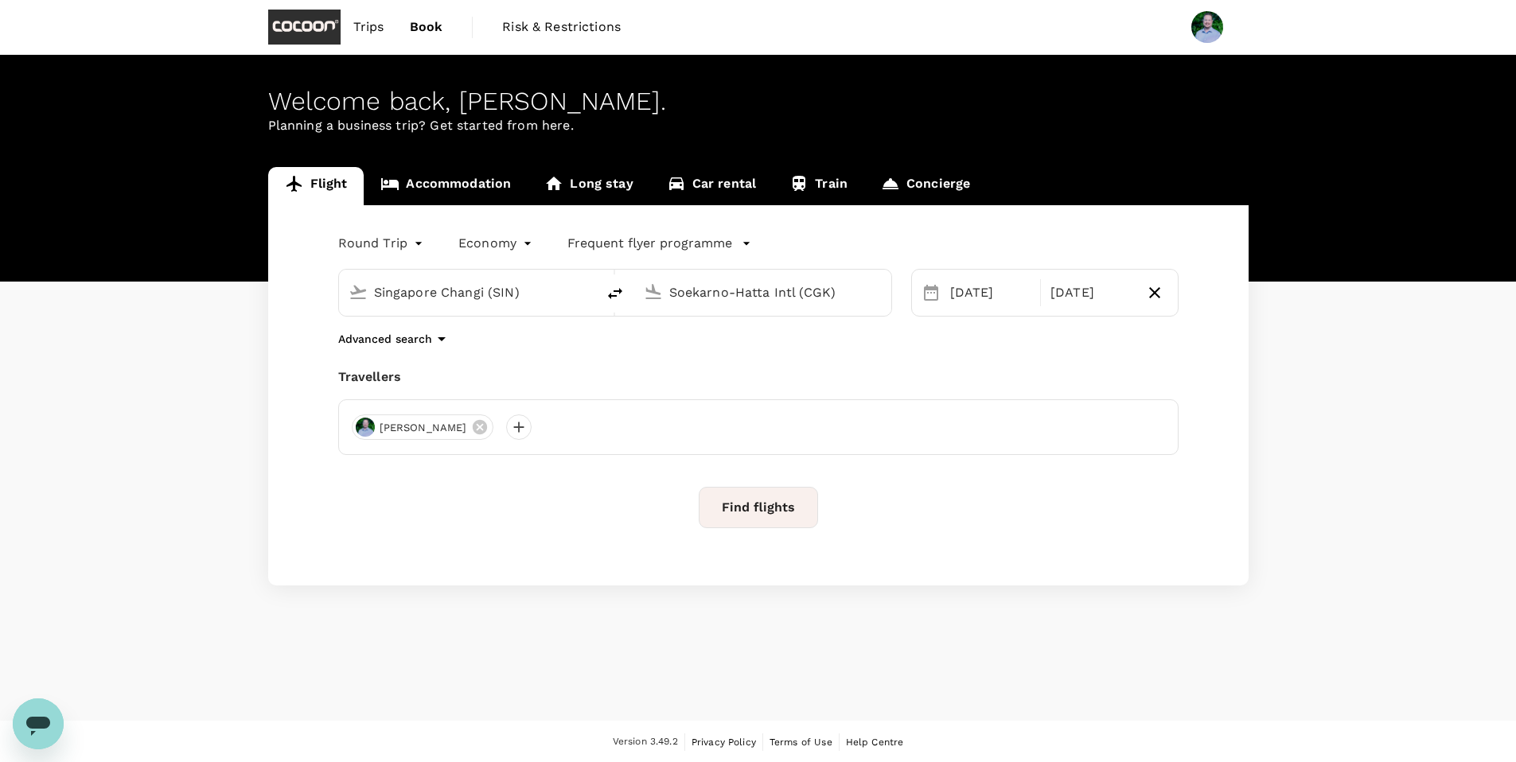
click at [747, 522] on button "Find flights" at bounding box center [758, 507] width 119 height 41
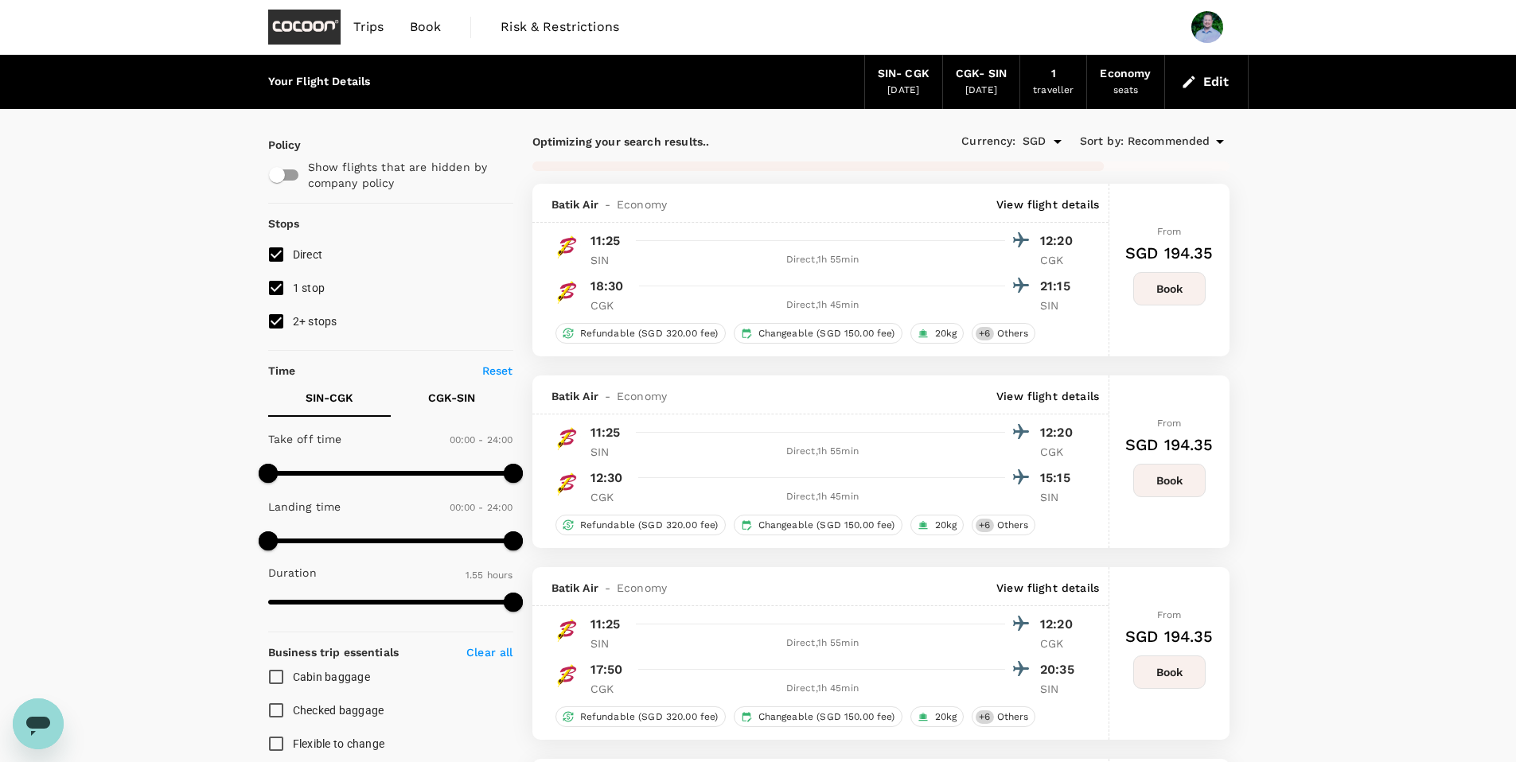
click at [280, 285] on input "1 stop" at bounding box center [275, 287] width 33 height 33
checkbox input "false"
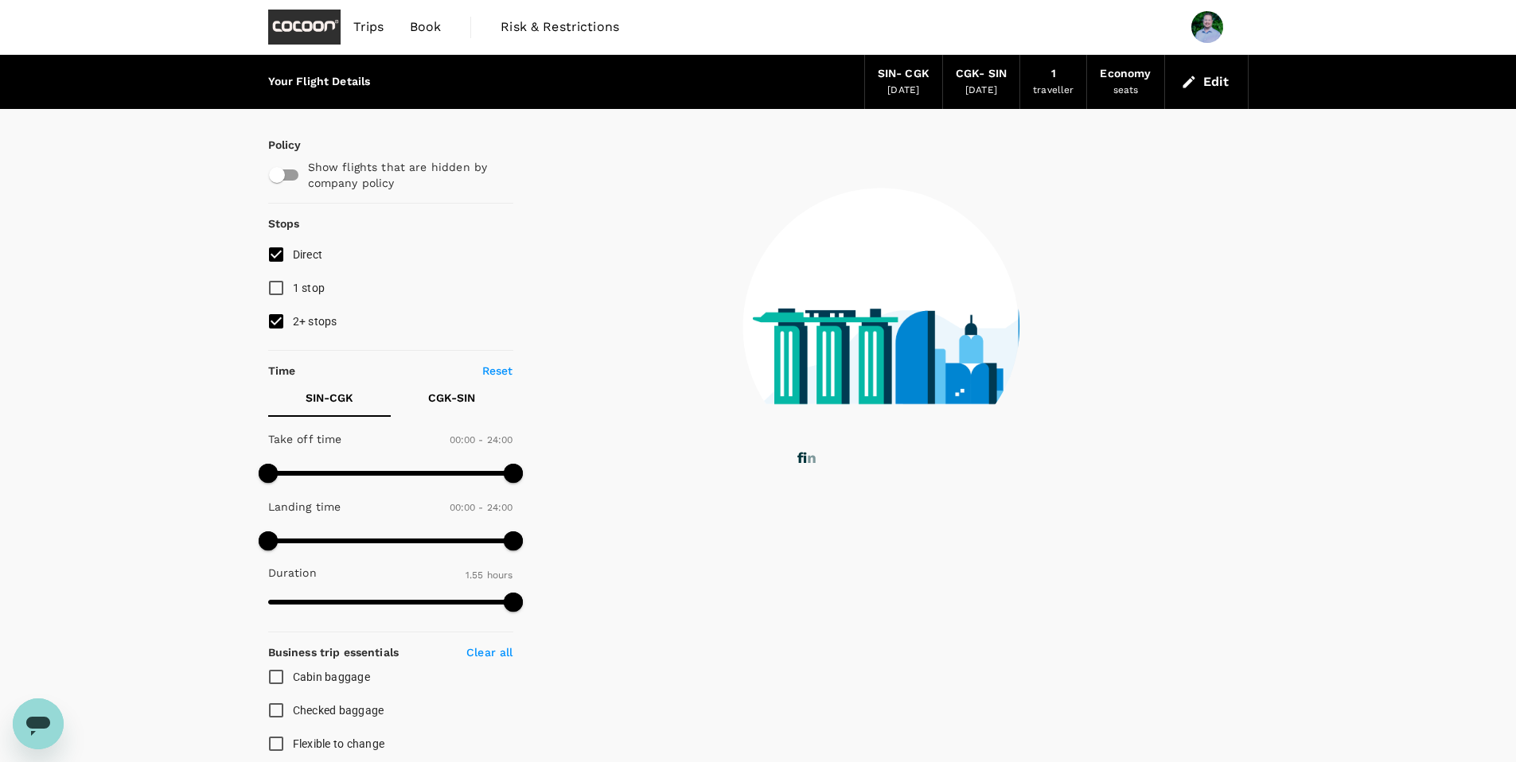
click at [278, 320] on input "2+ stops" at bounding box center [275, 321] width 33 height 33
checkbox input "false"
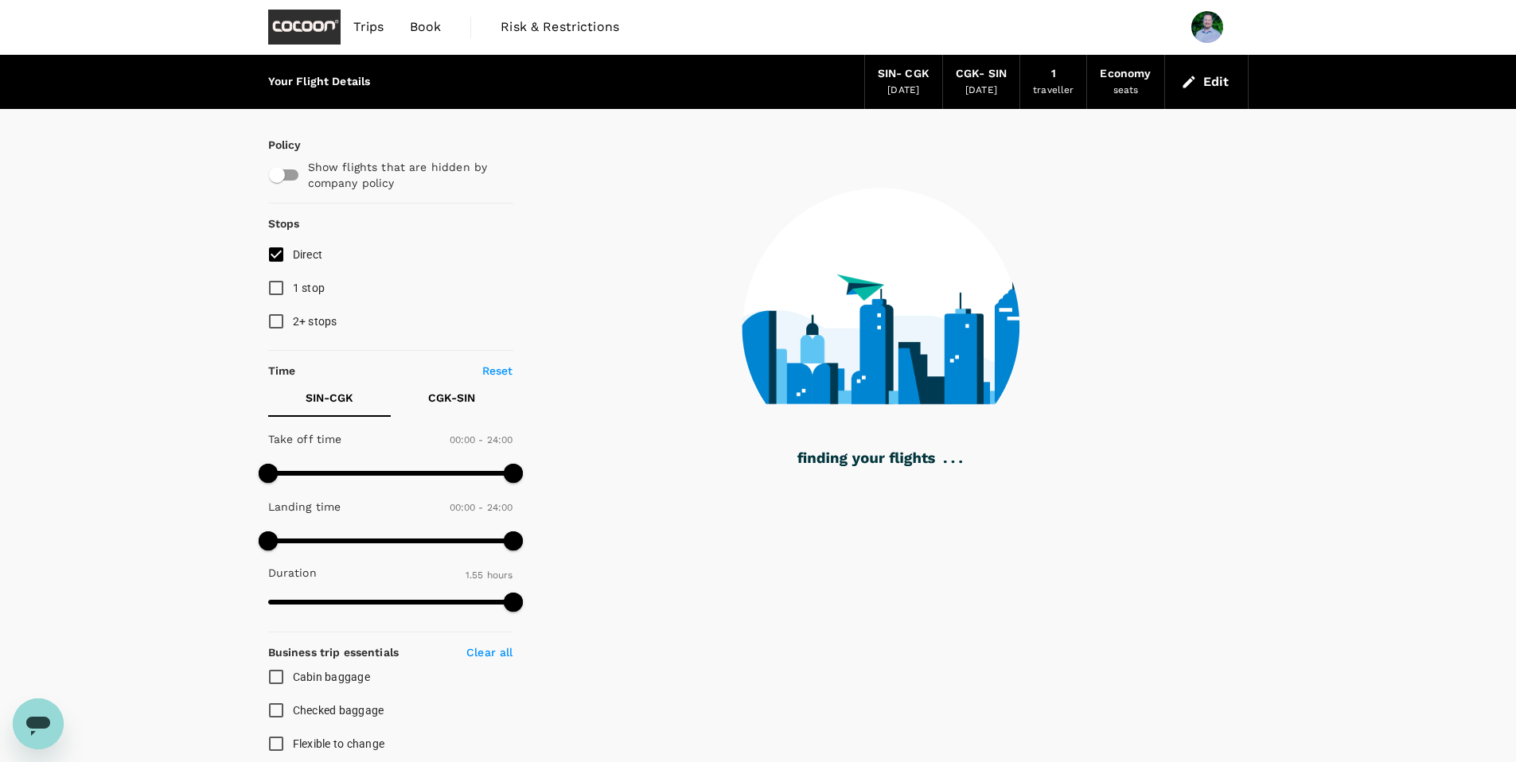
type input "295"
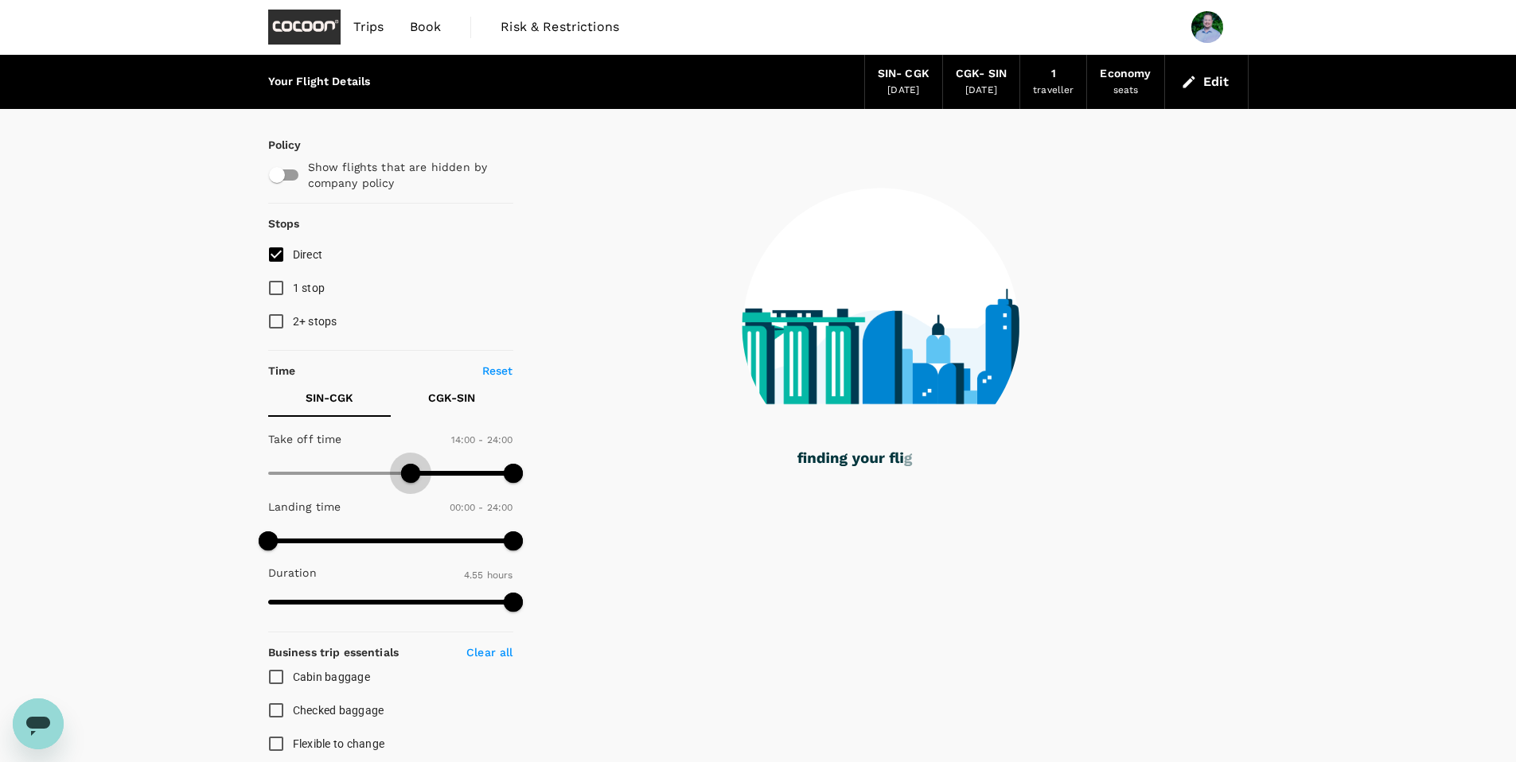
type input "870"
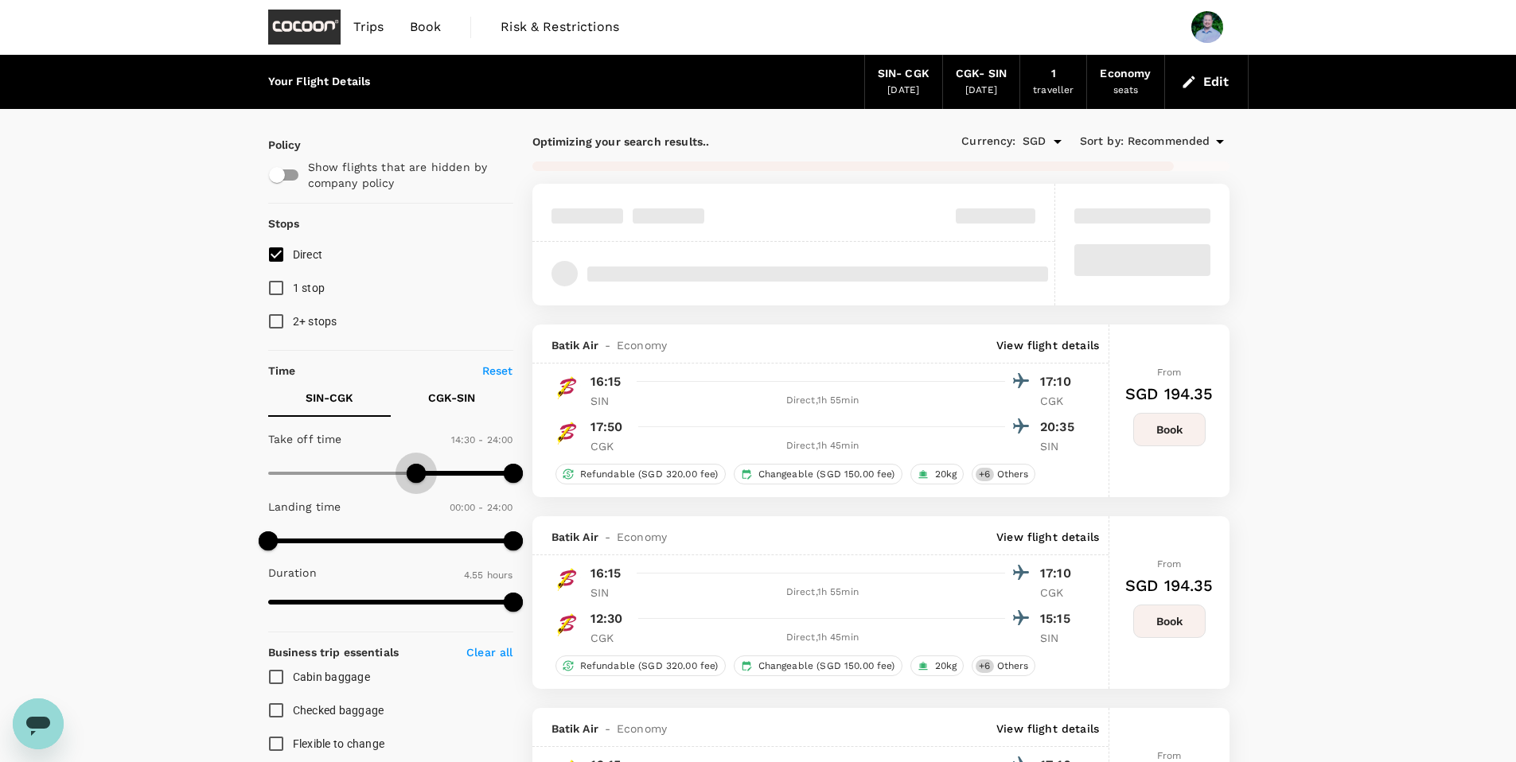
drag, startPoint x: 266, startPoint y: 470, endPoint x: 415, endPoint y: 472, distance: 149.6
click at [415, 472] on span at bounding box center [416, 473] width 19 height 19
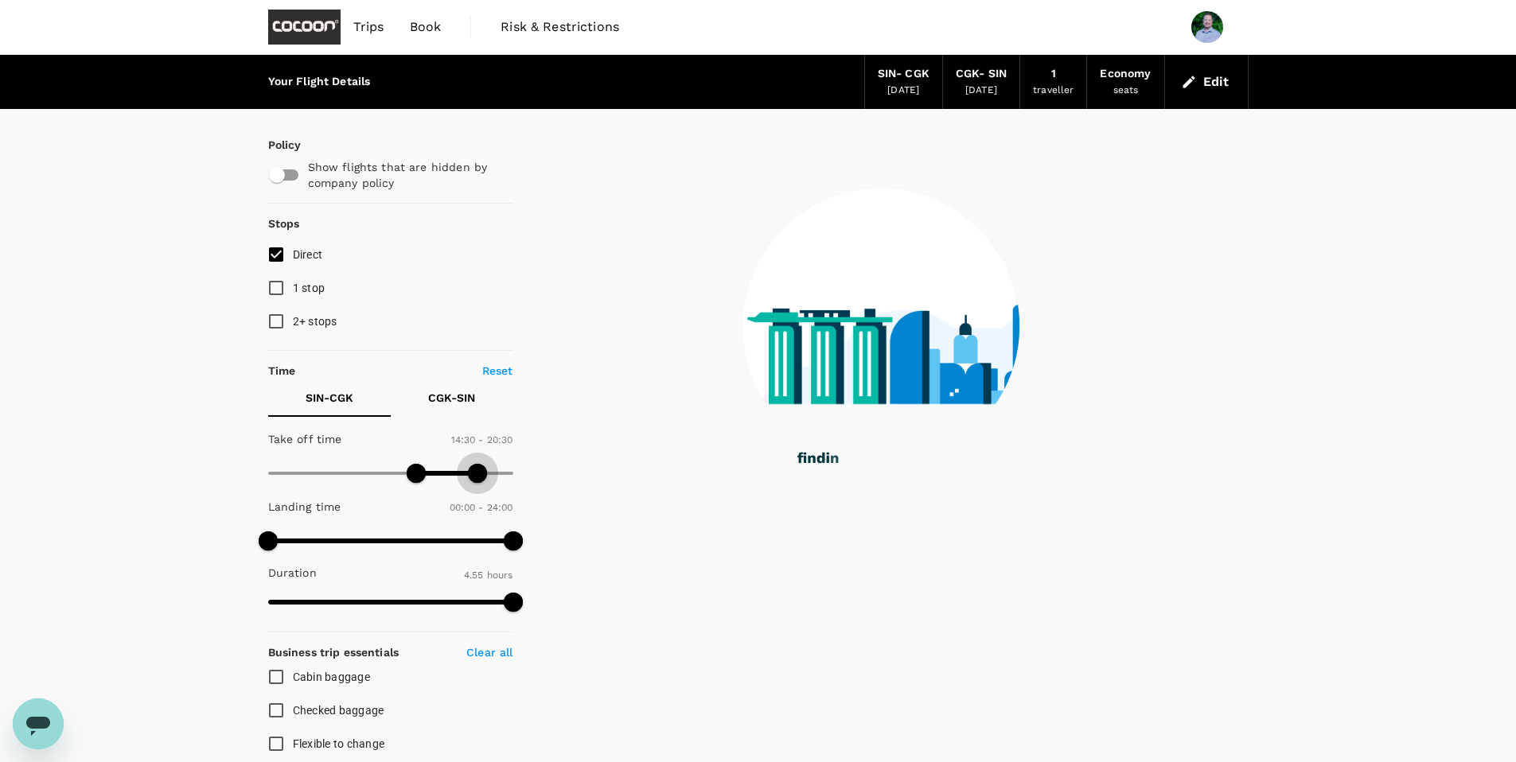
type input "1140"
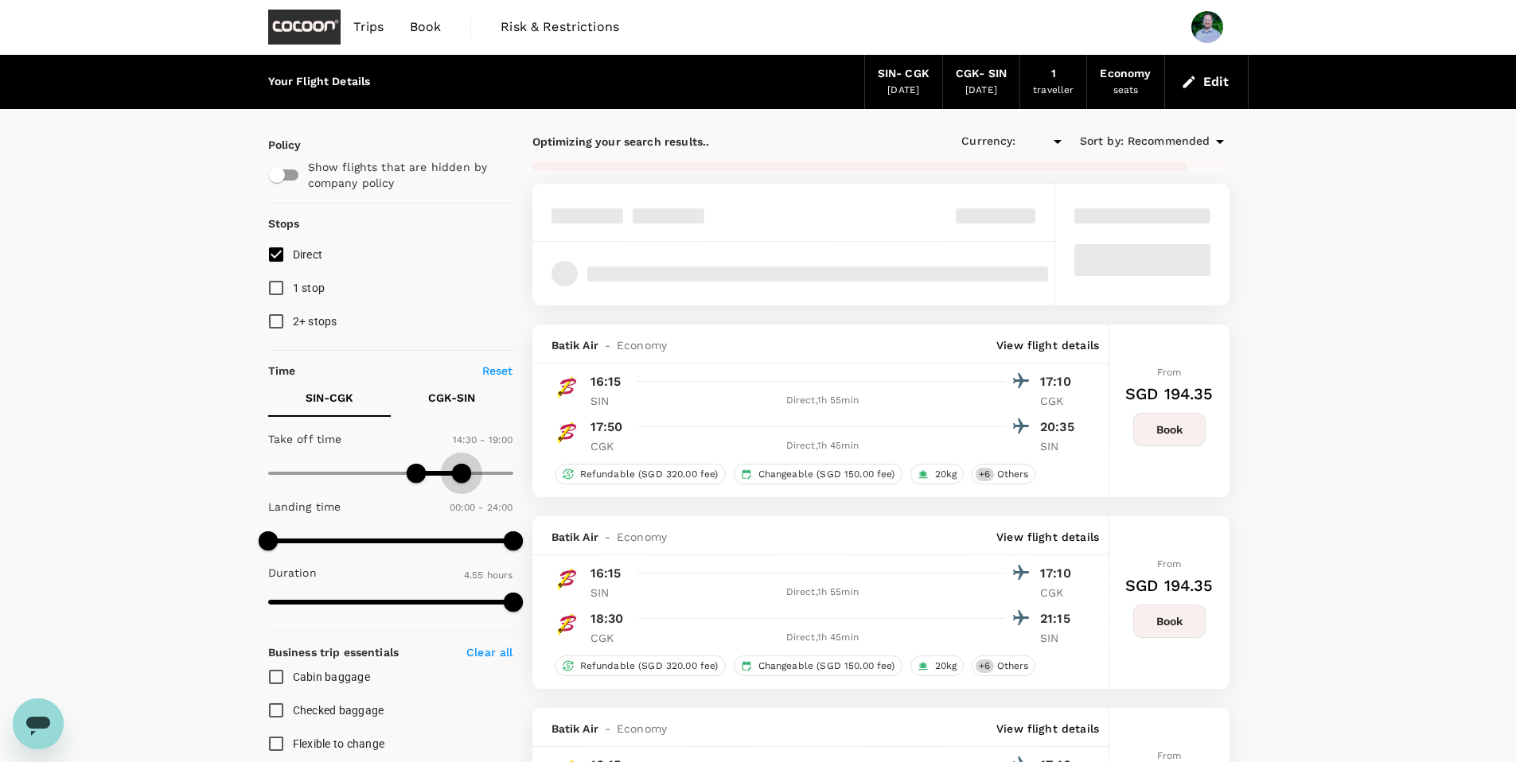
type input "SGD"
drag, startPoint x: 506, startPoint y: 477, endPoint x: 462, endPoint y: 478, distance: 43.8
click at [462, 478] on span at bounding box center [461, 473] width 19 height 19
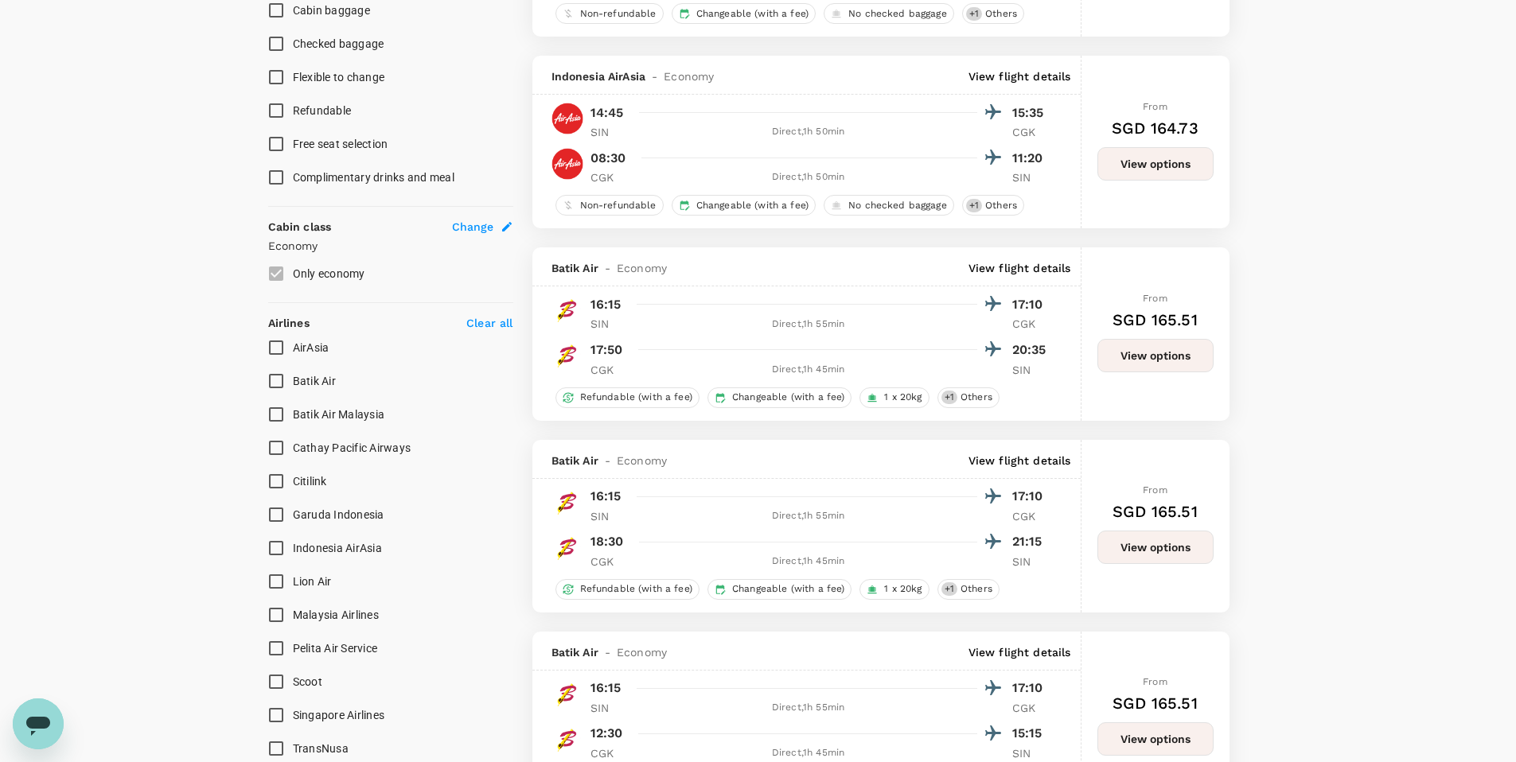
scroll to position [322, 0]
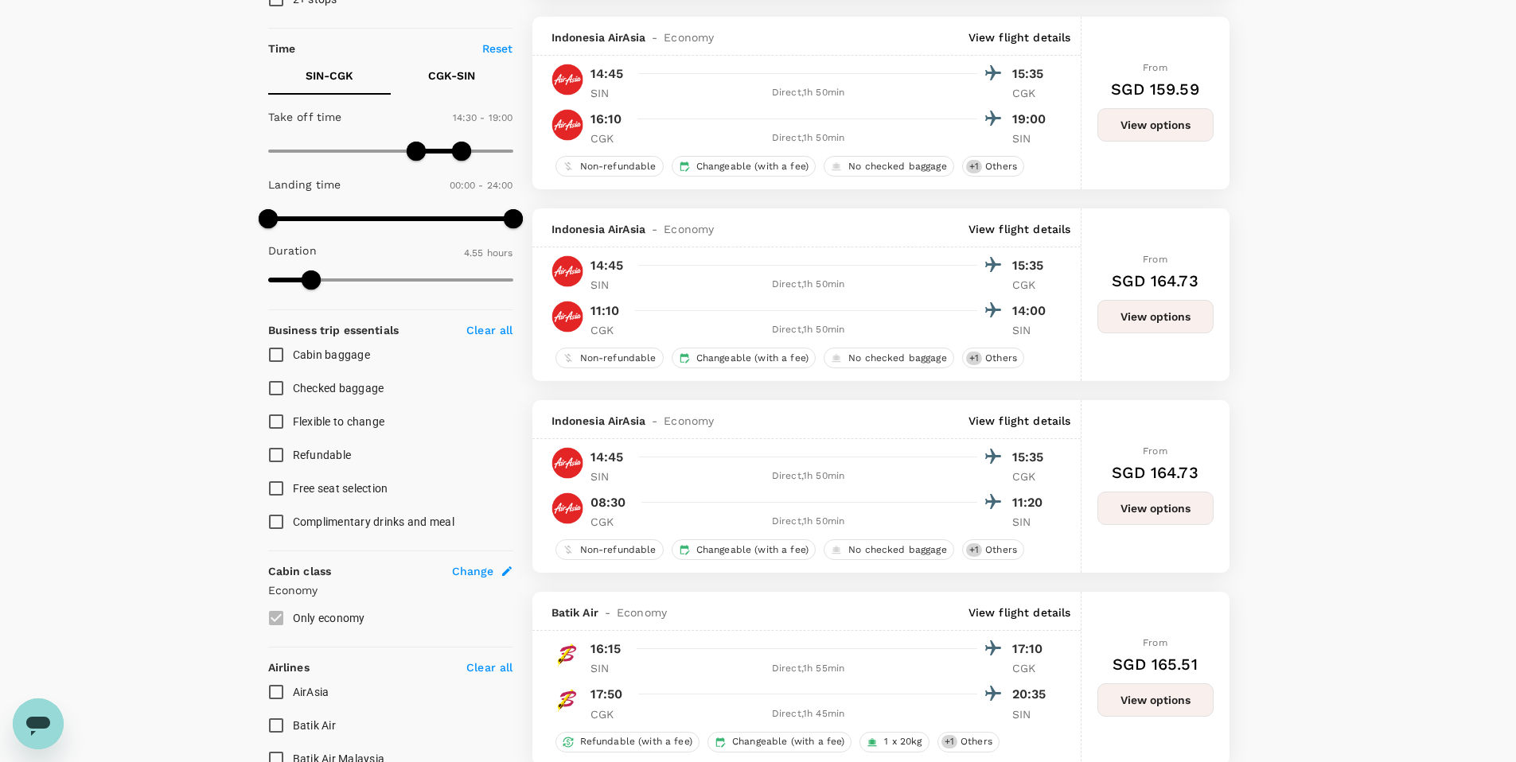
click at [454, 73] on p "CGK - SIN" at bounding box center [451, 76] width 47 height 16
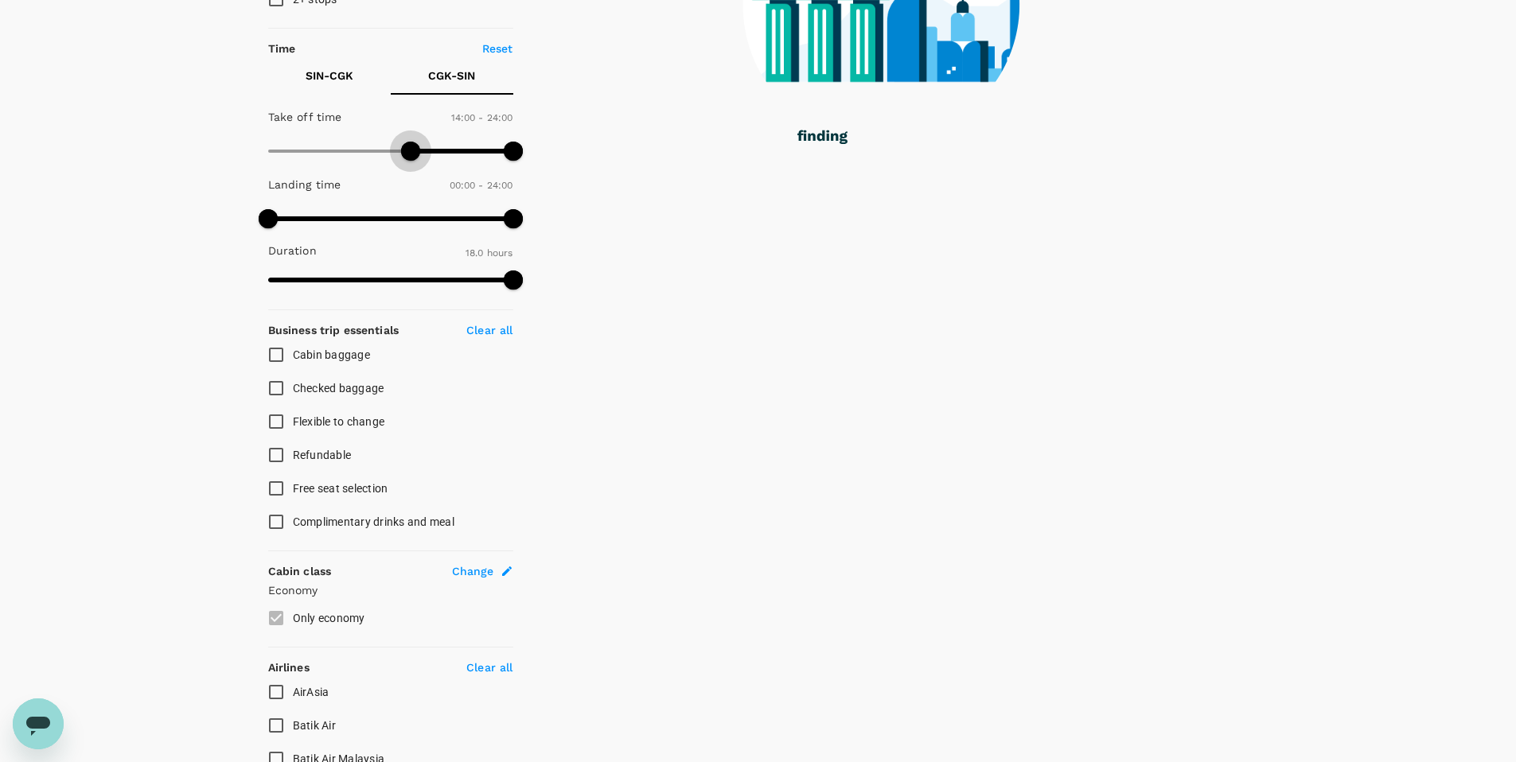
drag, startPoint x: 276, startPoint y: 155, endPoint x: 411, endPoint y: 158, distance: 134.5
click at [411, 158] on span at bounding box center [410, 151] width 19 height 19
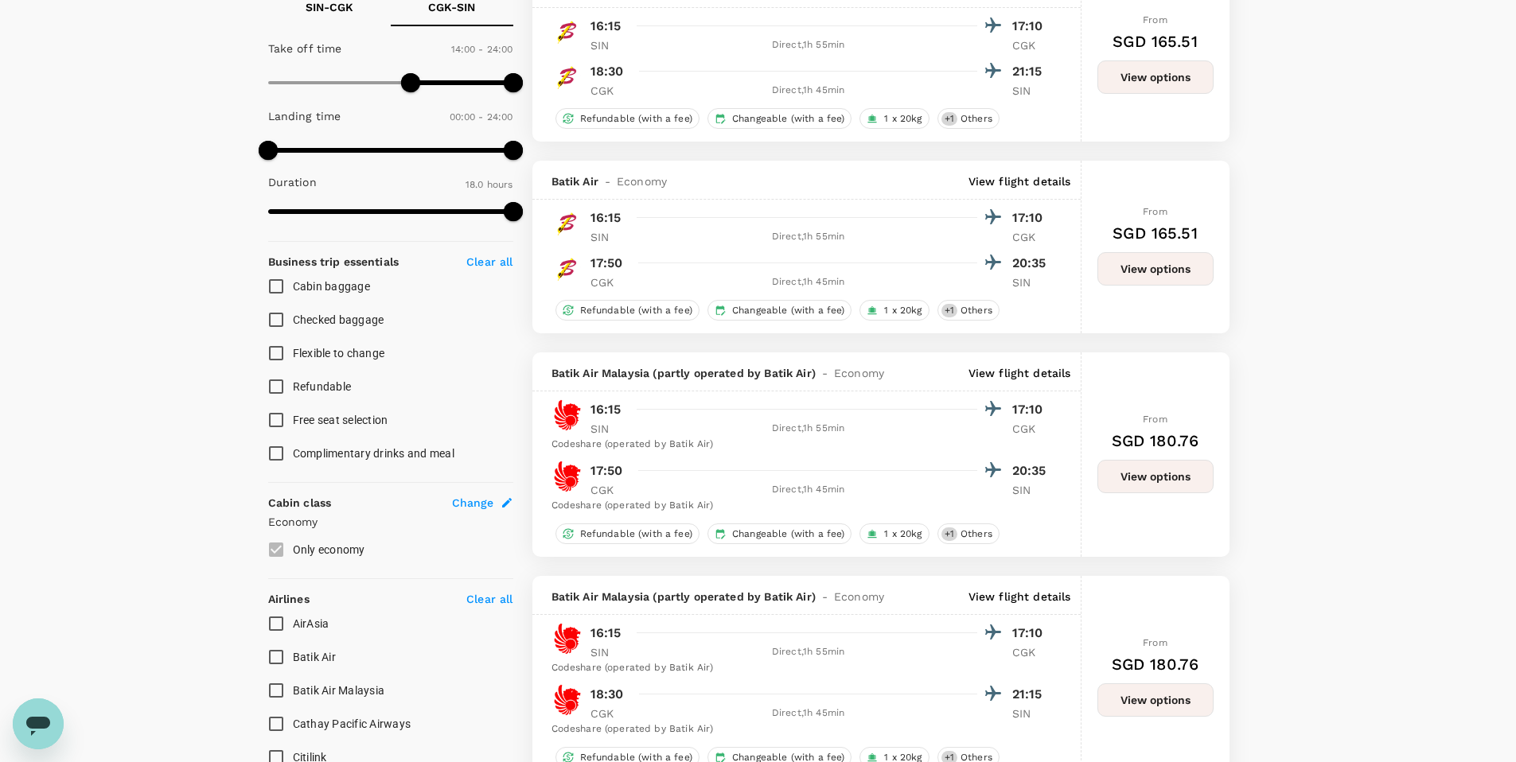
scroll to position [0, 0]
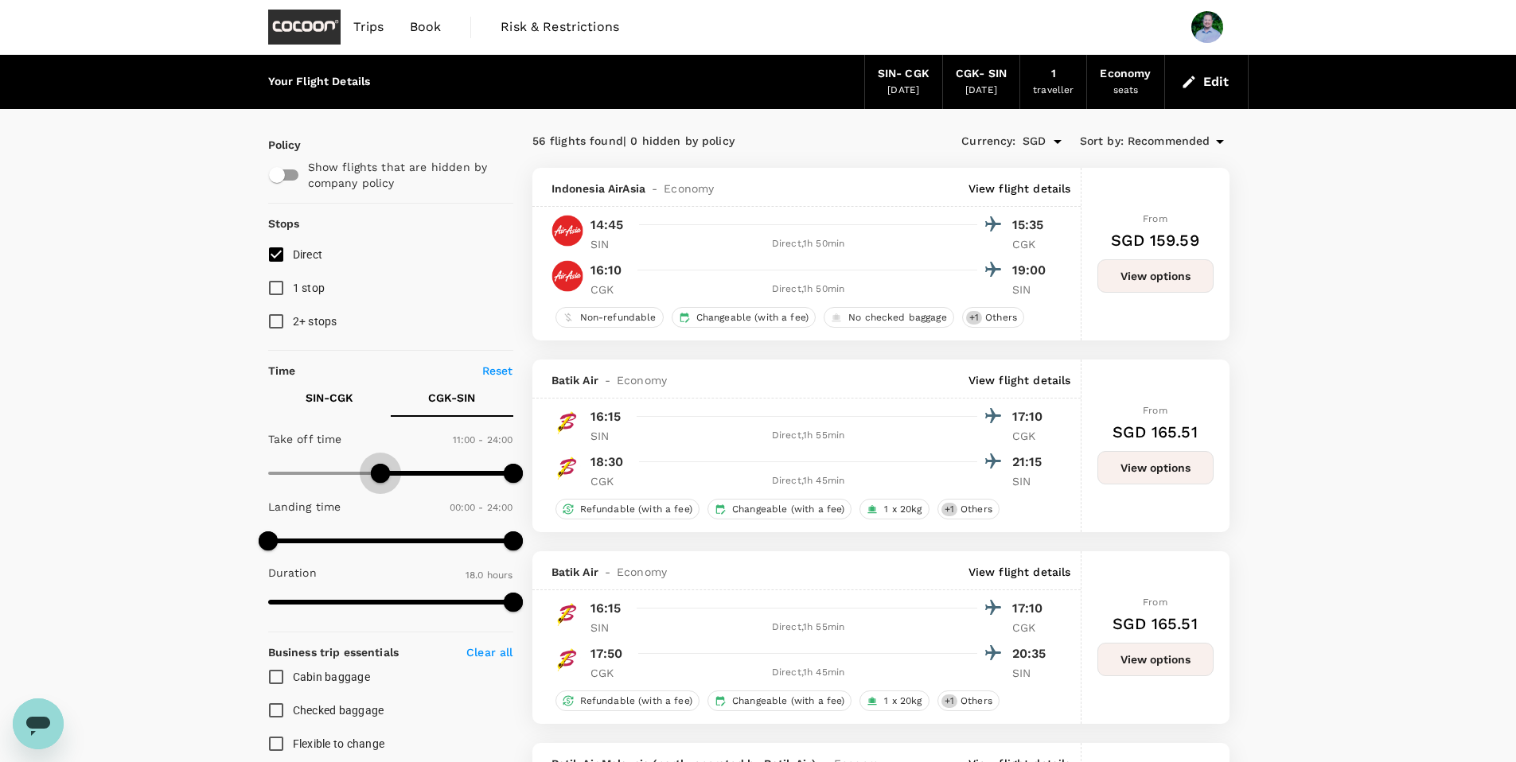
type input "510"
drag, startPoint x: 409, startPoint y: 478, endPoint x: 354, endPoint y: 479, distance: 54.9
click at [354, 479] on span at bounding box center [354, 473] width 19 height 19
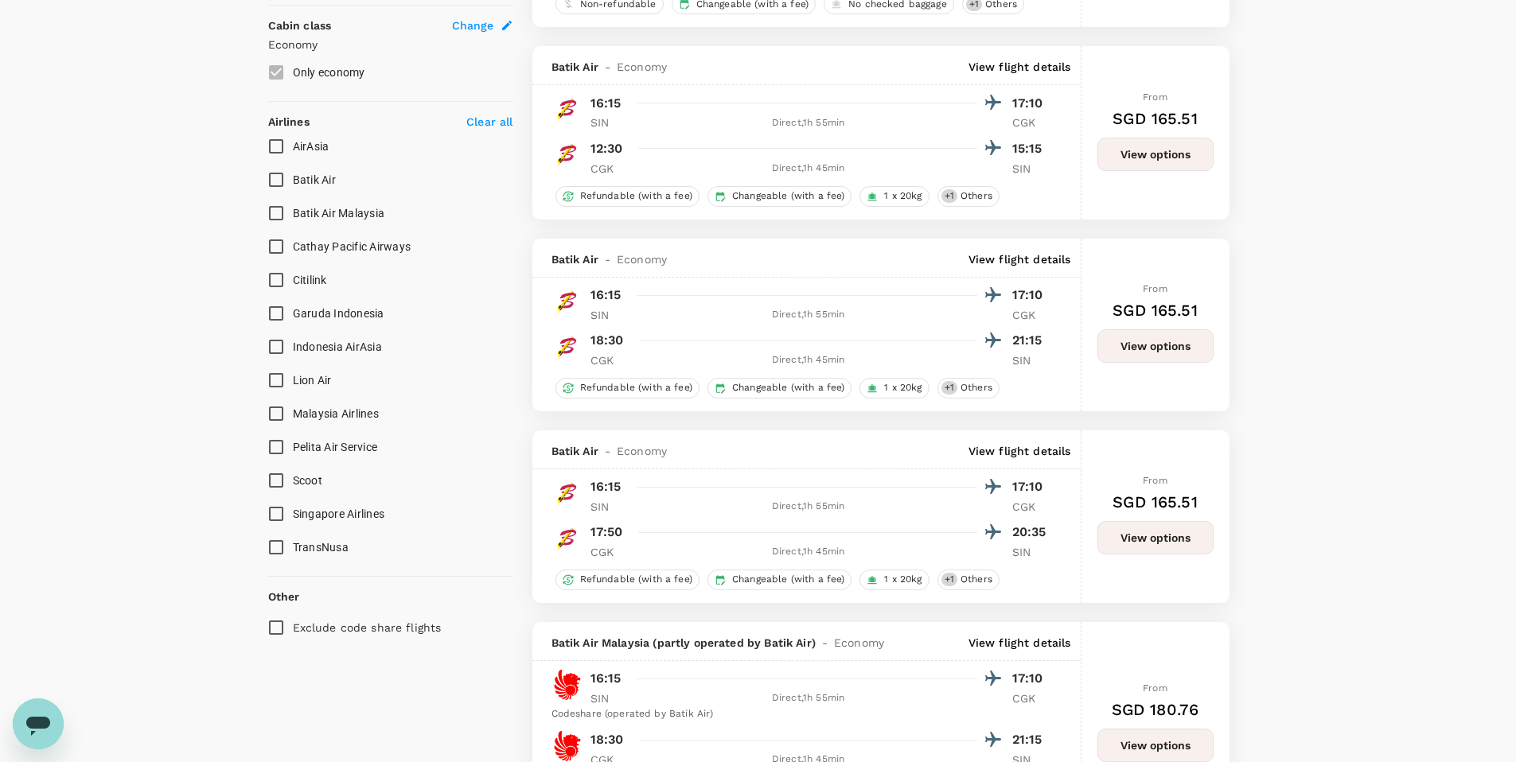
scroll to position [870, 0]
click at [278, 485] on input "Scoot" at bounding box center [275, 478] width 33 height 33
checkbox input "true"
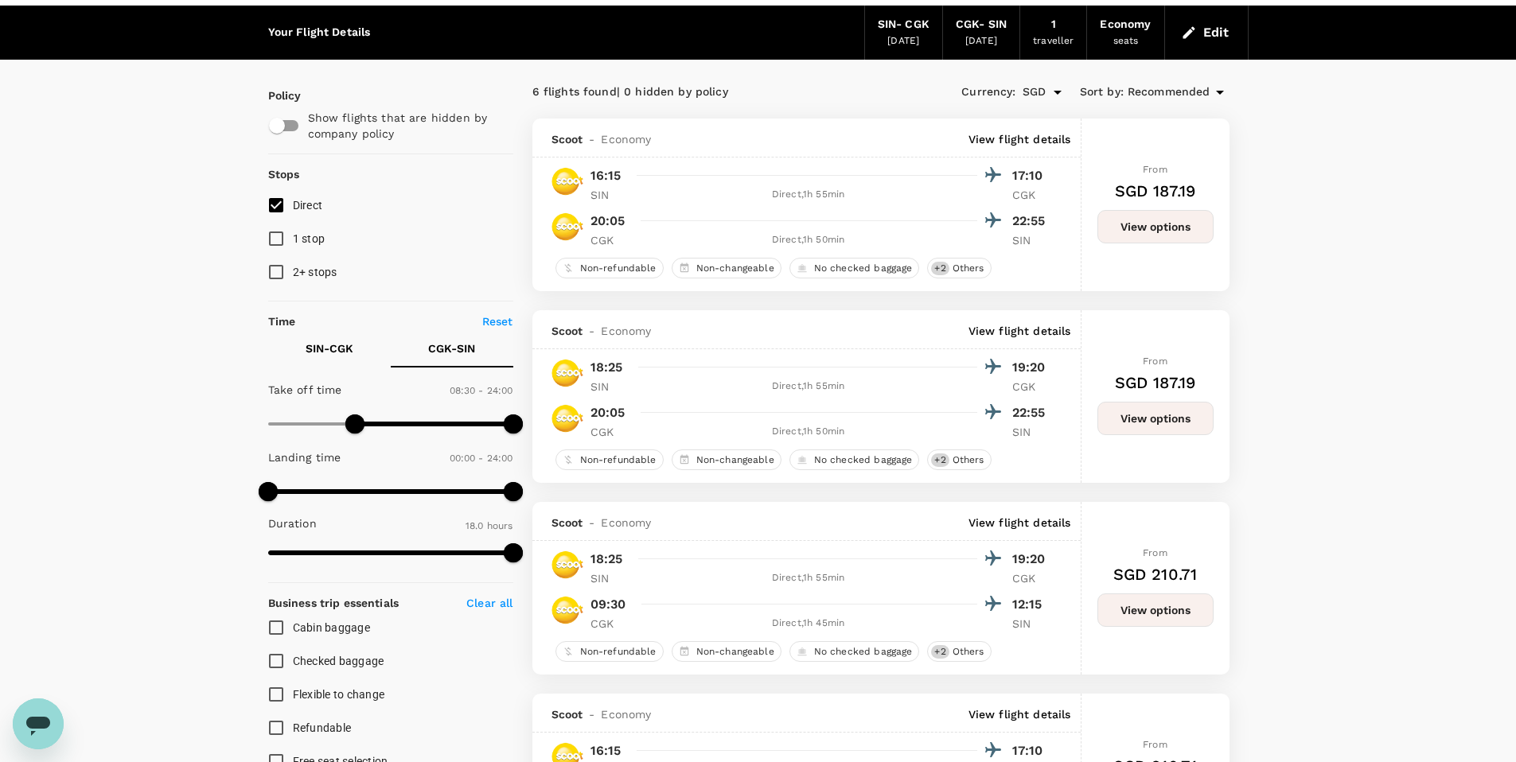
scroll to position [44, 0]
